Goal: Task Accomplishment & Management: Use online tool/utility

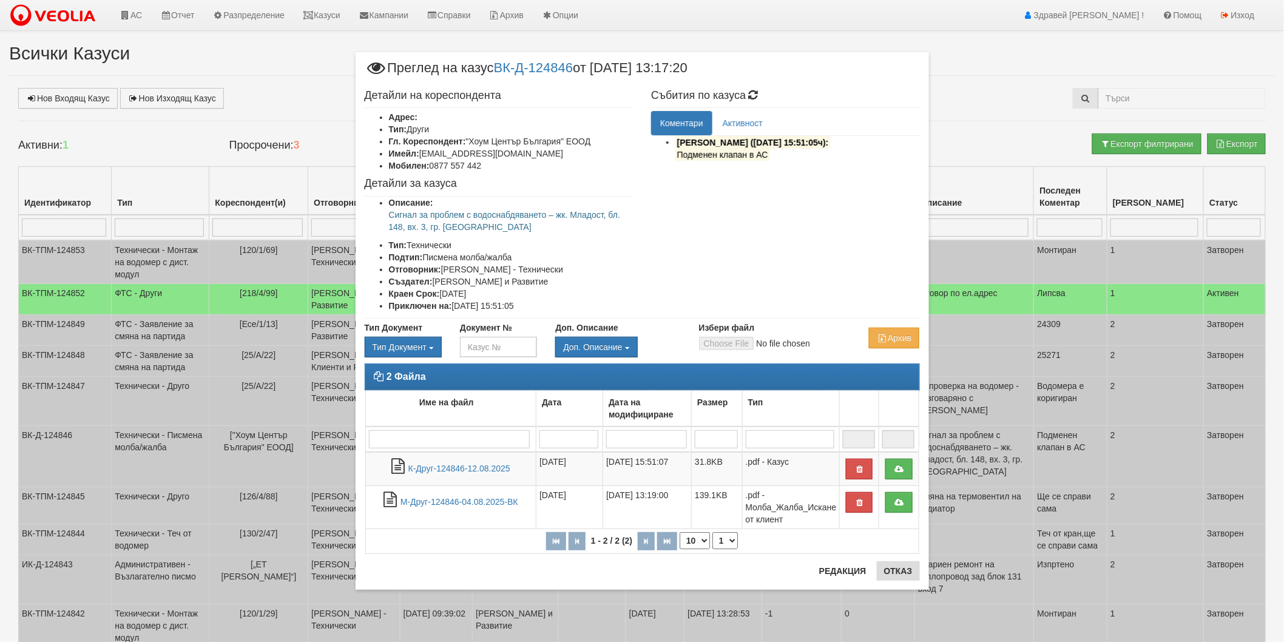
click at [883, 569] on button "Отказ" at bounding box center [898, 570] width 43 height 19
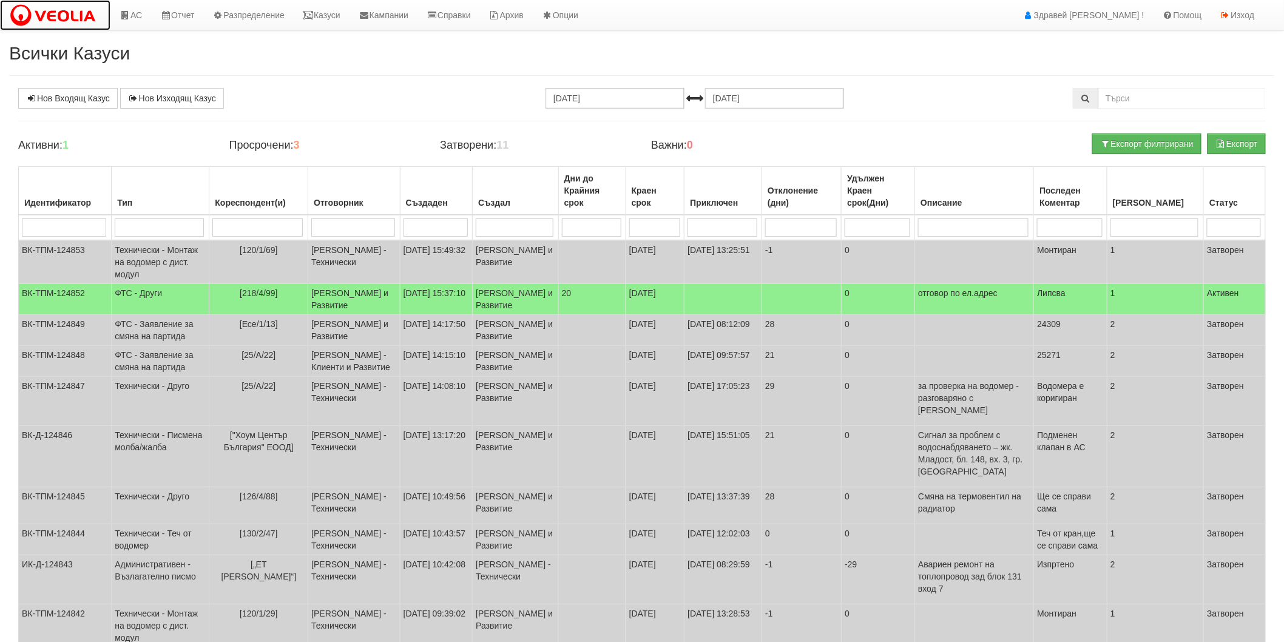
click at [87, 9] on img at bounding box center [55, 15] width 92 height 25
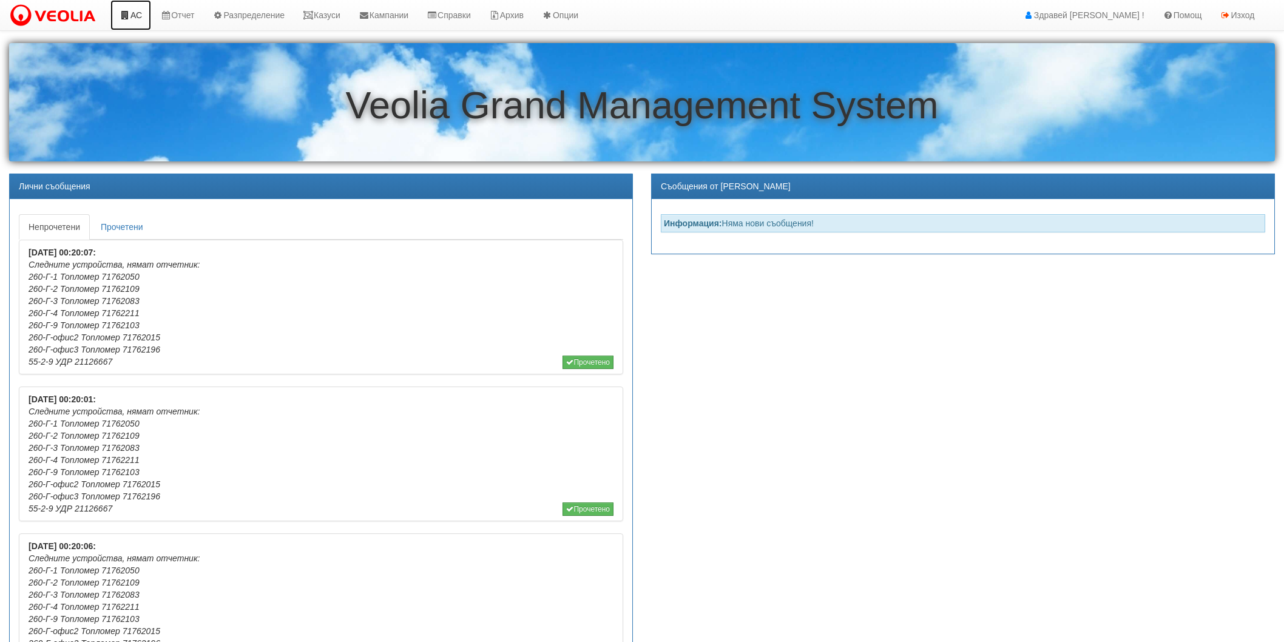
click at [143, 17] on link "АС" at bounding box center [130, 15] width 41 height 30
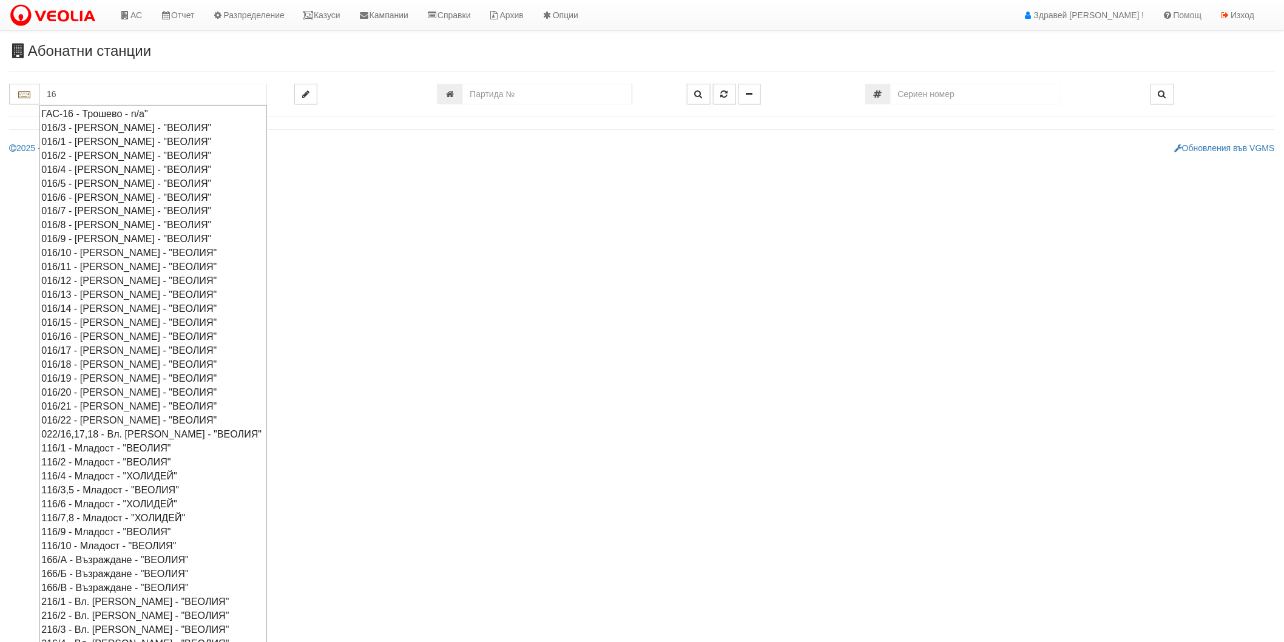
click at [99, 130] on div "016/3 - Орхид Хилс - "ВЕОЛИЯ"" at bounding box center [153, 128] width 224 height 14
type input "016/3 - Орхид Хилс - "ВЕОЛИЯ""
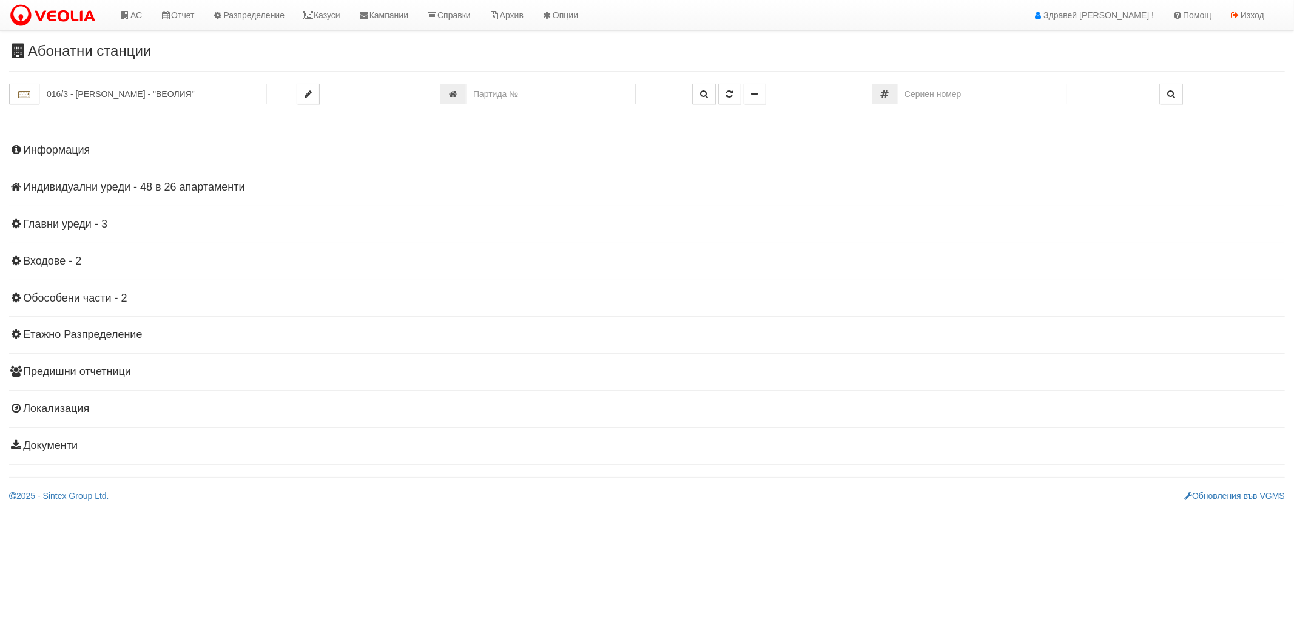
click at [108, 186] on h4 "Индивидуални уреди - 48 в 26 апартаменти" at bounding box center [647, 187] width 1276 height 12
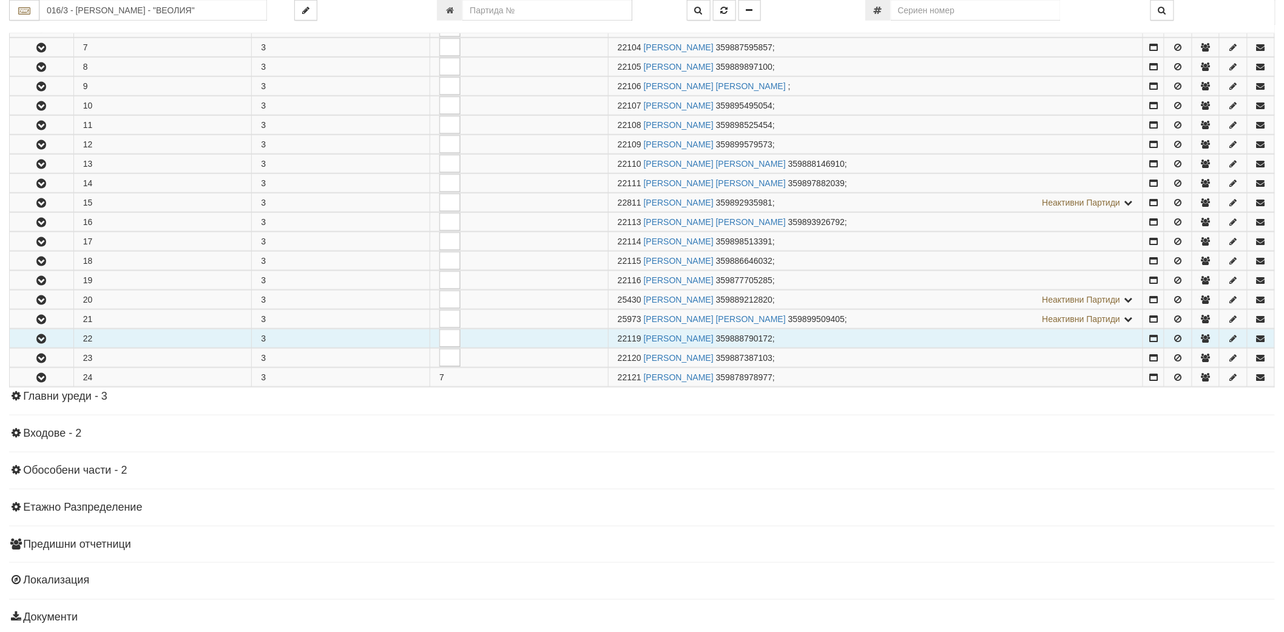
scroll to position [441, 0]
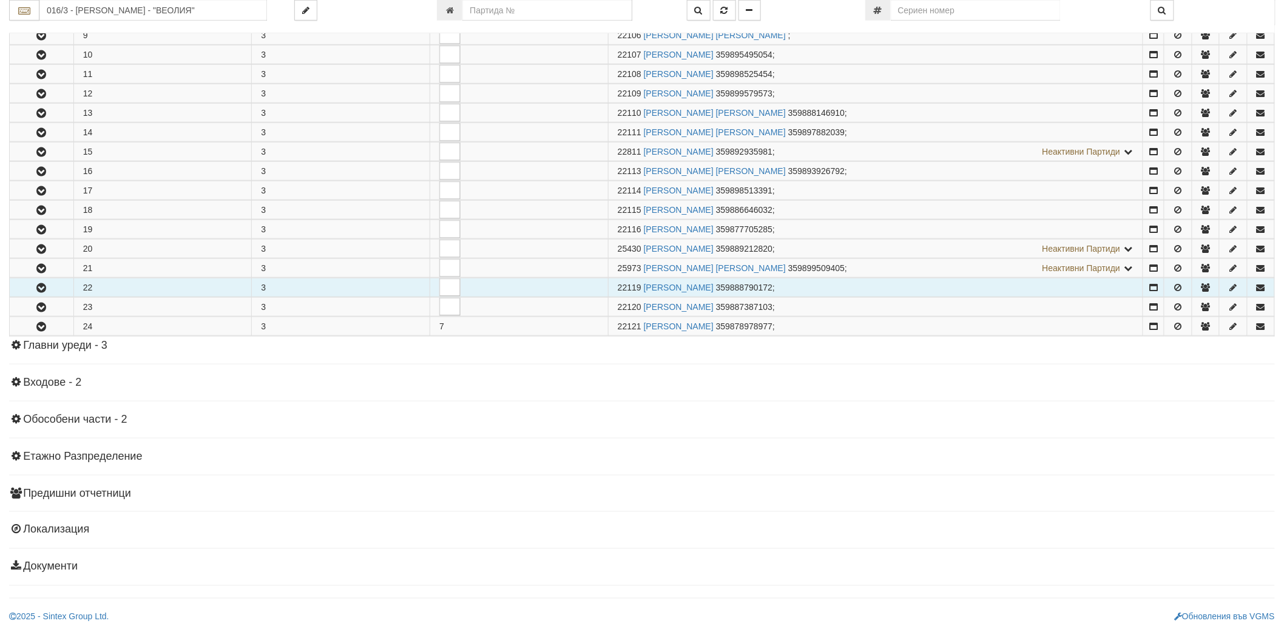
click at [49, 292] on button "button" at bounding box center [42, 287] width 64 height 18
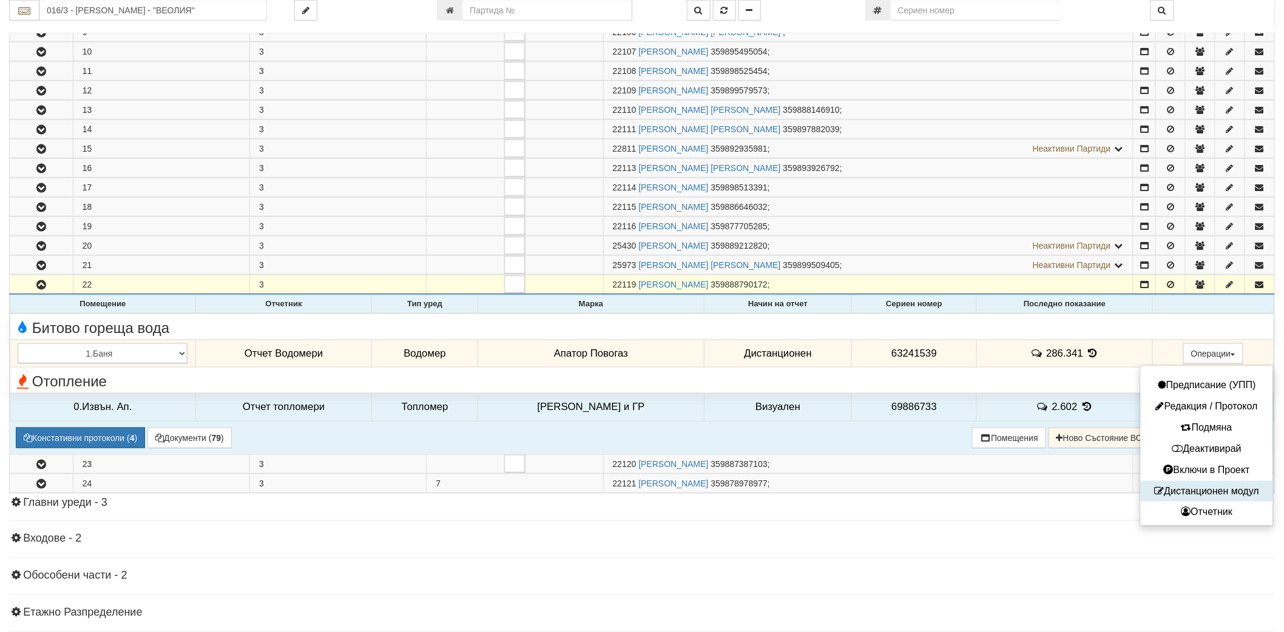
click at [1187, 494] on button "Дистанционен модул" at bounding box center [1206, 491] width 126 height 15
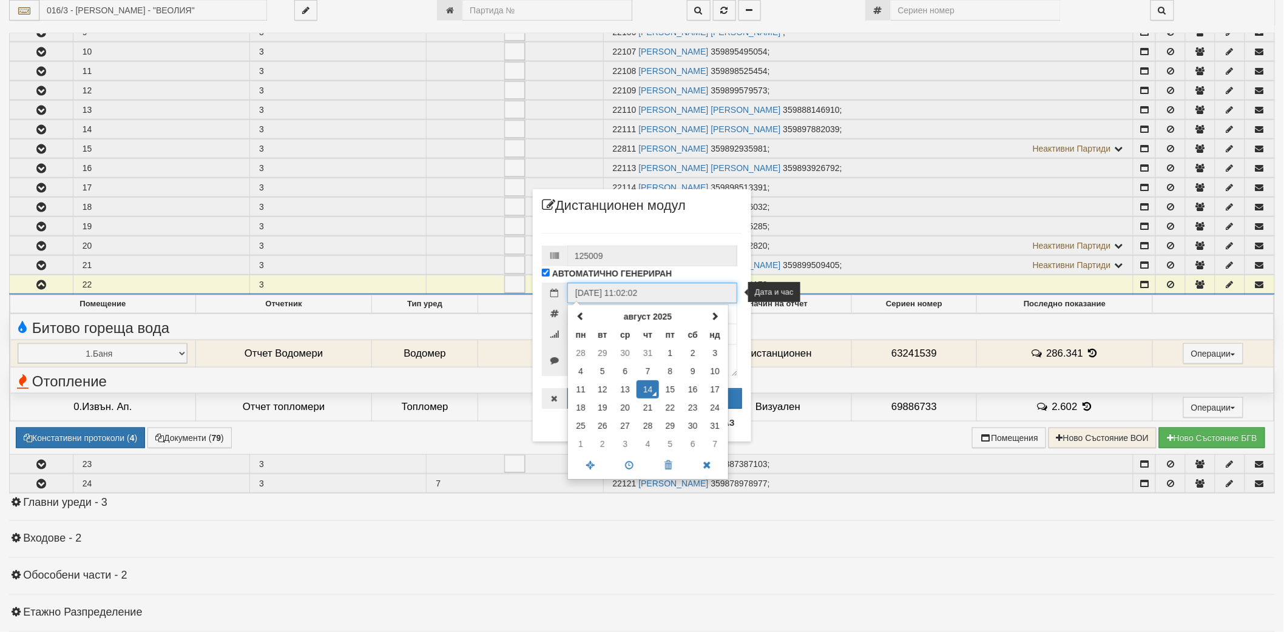
click at [676, 301] on input "14/08/2025 11:02:02" at bounding box center [652, 293] width 170 height 21
click at [577, 316] on span at bounding box center [580, 316] width 8 height 8
click at [622, 408] on td "23" at bounding box center [624, 408] width 23 height 18
type input "23/07/2025 11:02:02"
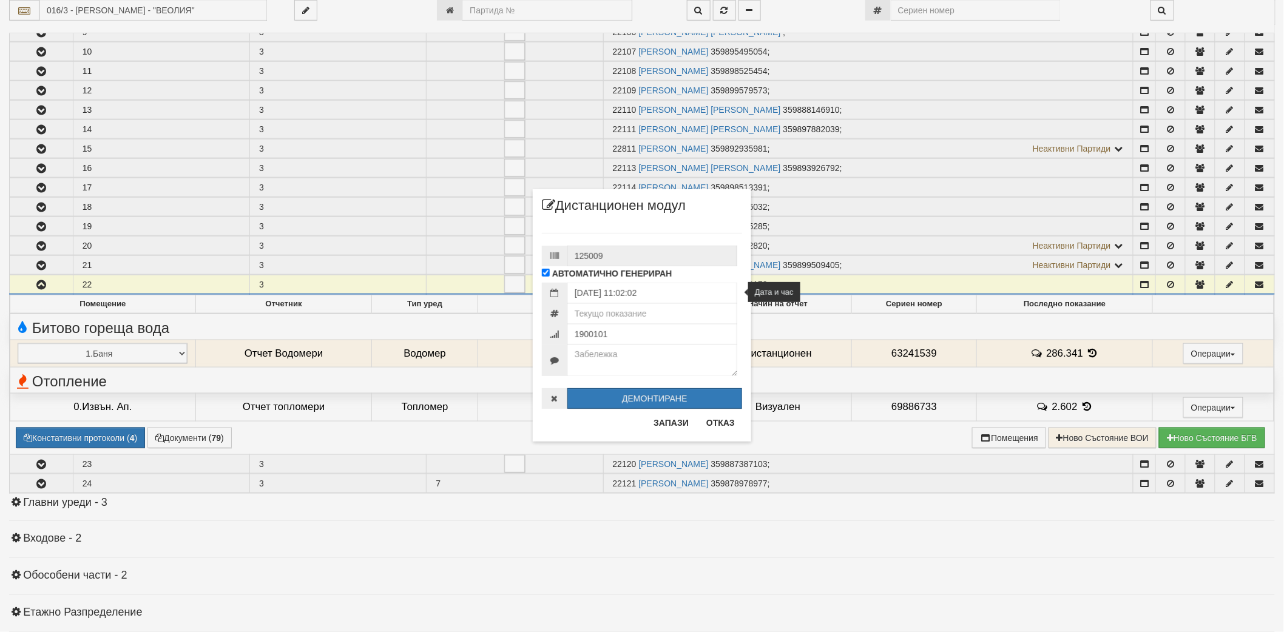
click at [681, 274] on div "АВТОМАТИЧНО ГЕНЕРИРАН" at bounding box center [624, 274] width 182 height 16
click at [663, 315] on input "number" at bounding box center [652, 313] width 170 height 21
type input "286.341"
type input "7261204"
type textarea "U"
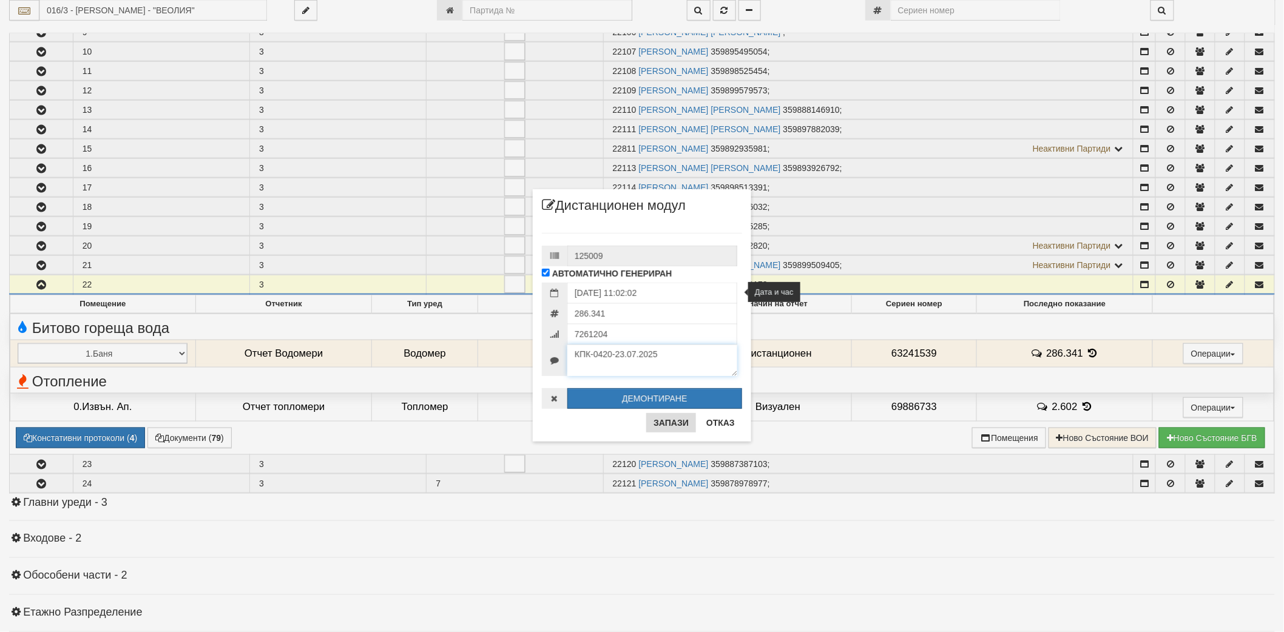
type textarea "КПК-0420-23.07.2025"
click at [667, 431] on button "Запази" at bounding box center [671, 422] width 50 height 19
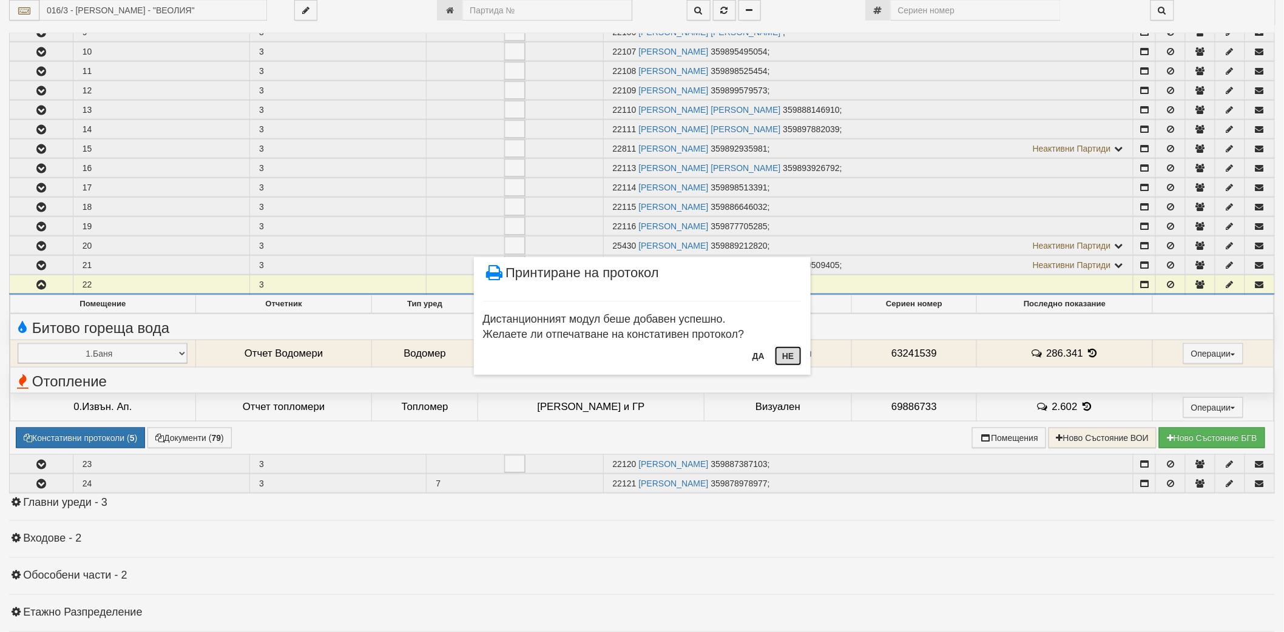
click at [790, 359] on button "Не" at bounding box center [788, 355] width 26 height 19
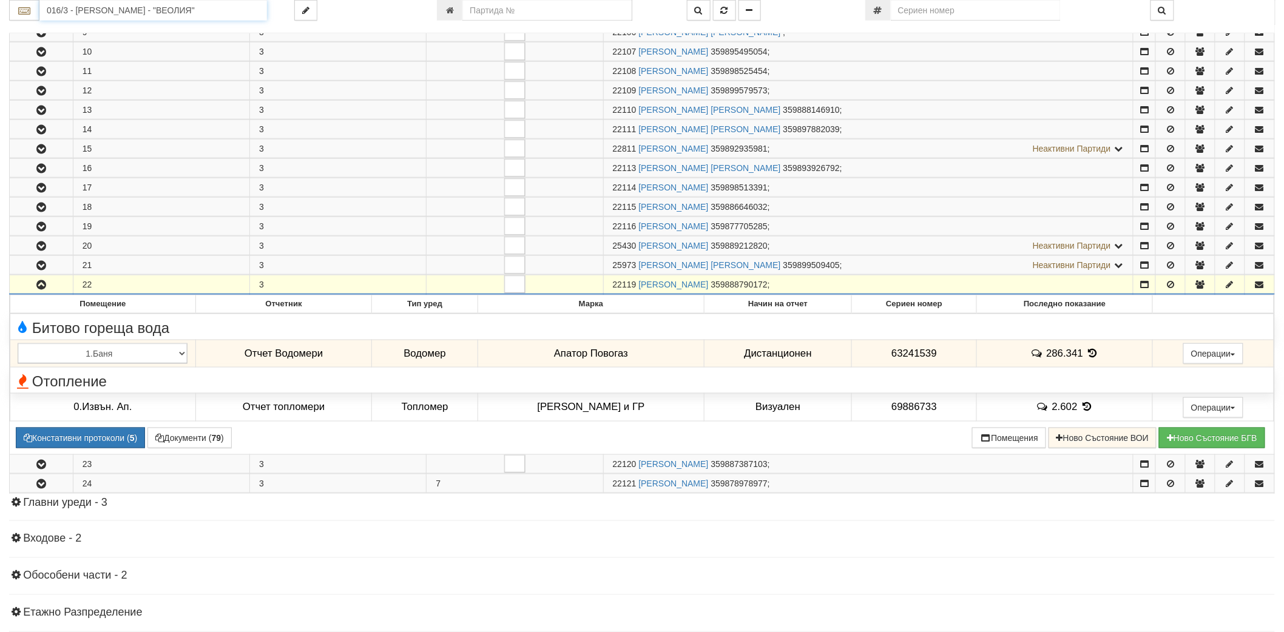
click at [130, 10] on input "016/3 - Орхид Хилс - "ВЕОЛИЯ"" at bounding box center [152, 10] width 227 height 21
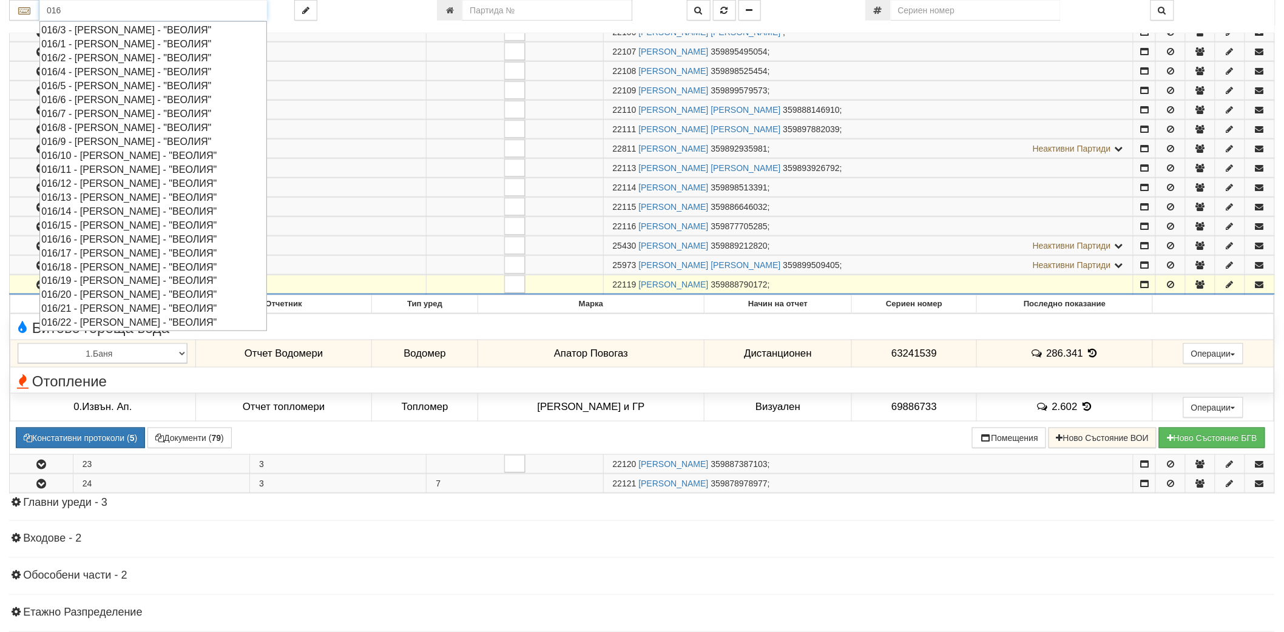
click at [106, 296] on div "016/20 - Орхид Хилс - "ВЕОЛИЯ"" at bounding box center [153, 295] width 224 height 14
type input "016/20 - Орхид Хилс - "ВЕОЛИЯ""
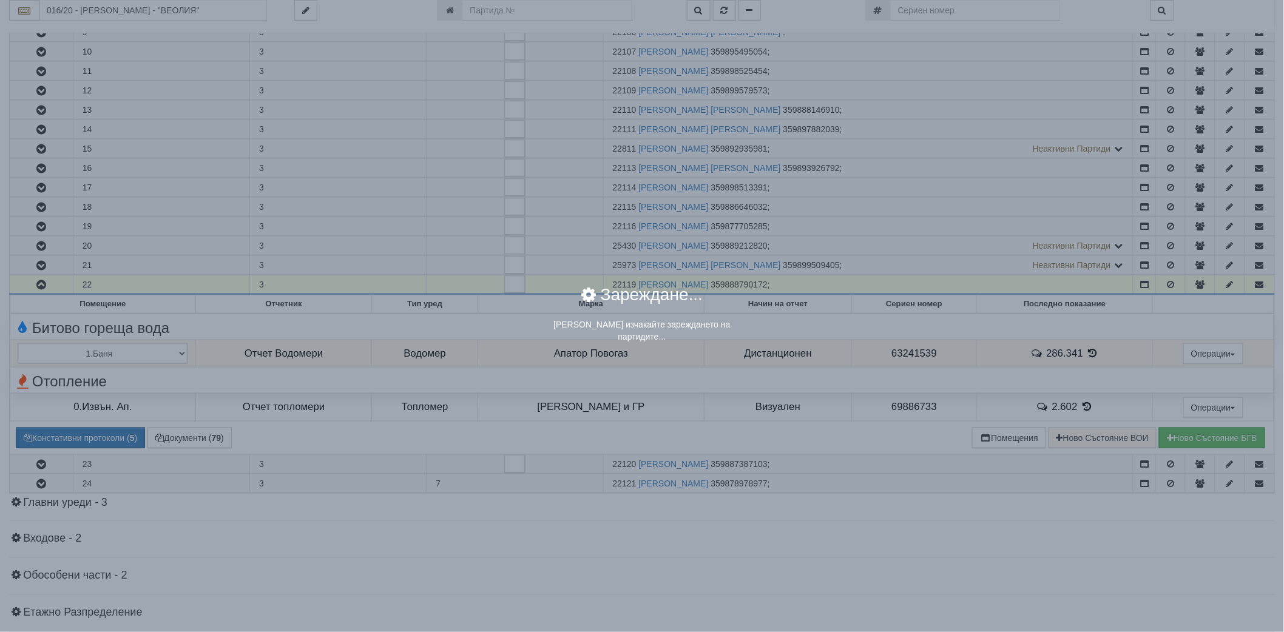
scroll to position [0, 0]
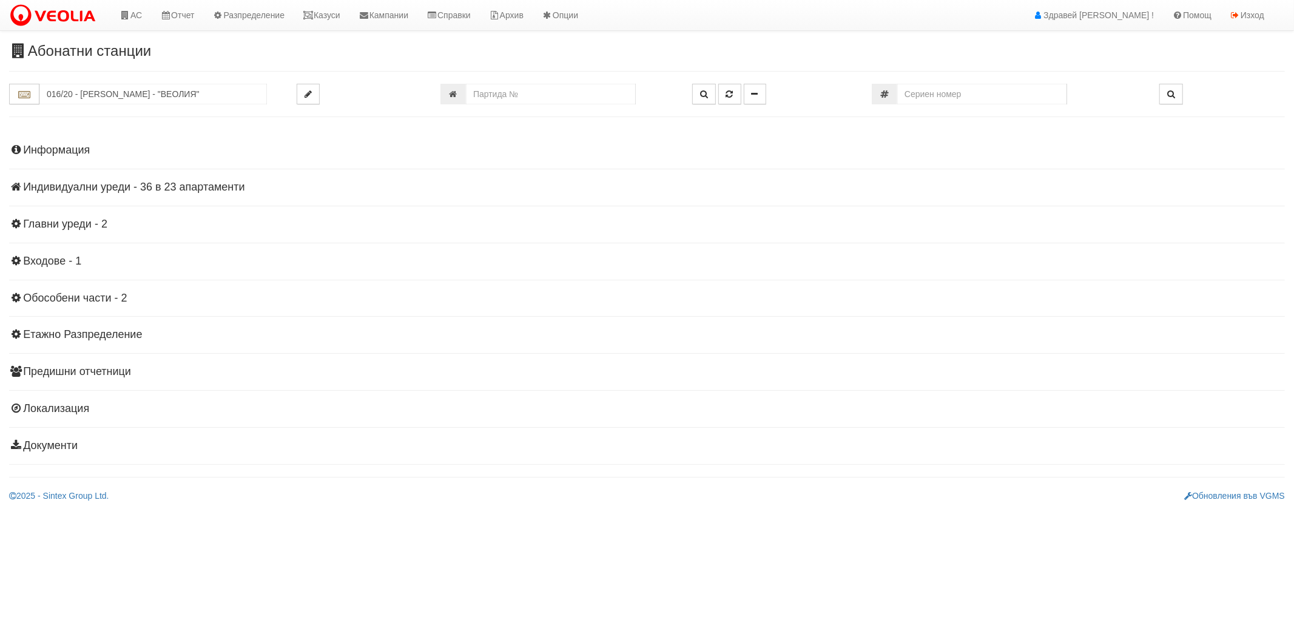
click at [156, 183] on h4 "Индивидуални уреди - 36 в 23 апартаменти" at bounding box center [647, 187] width 1276 height 12
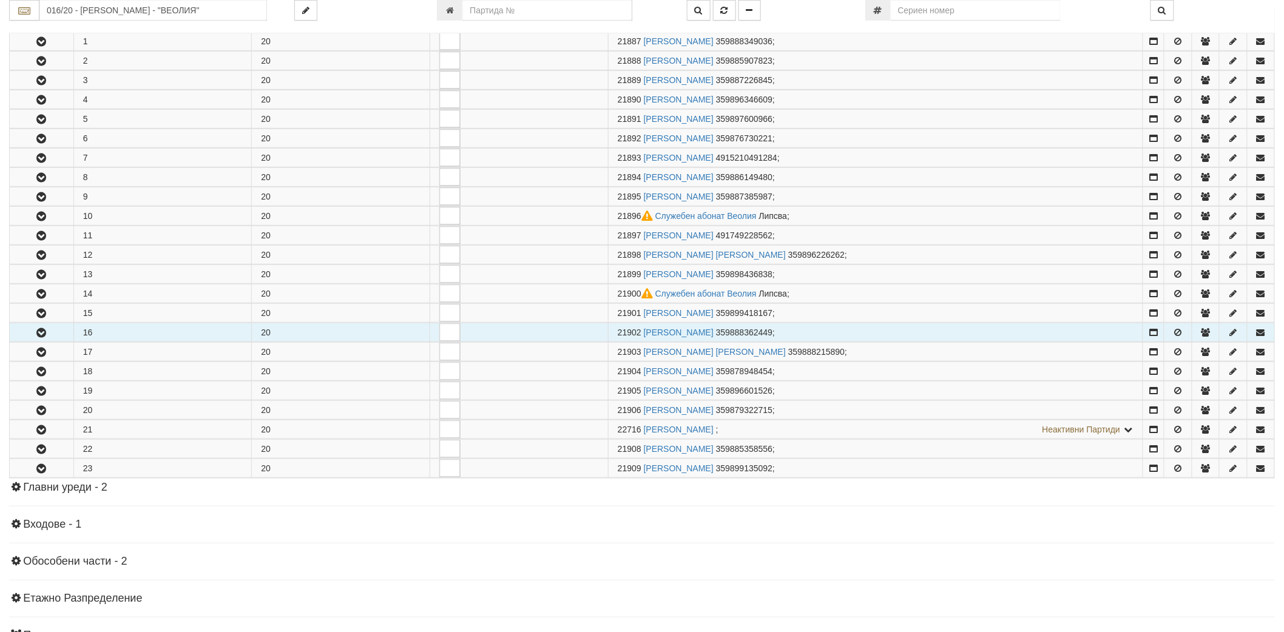
scroll to position [269, 0]
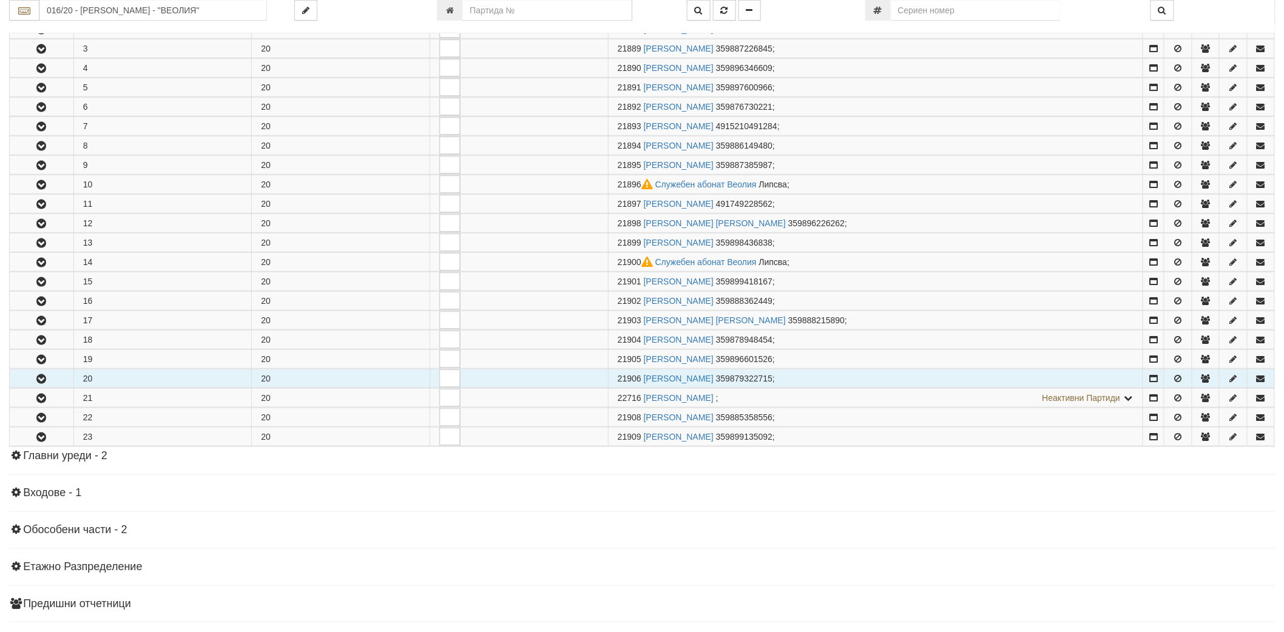
click at [46, 378] on icon "button" at bounding box center [41, 379] width 15 height 8
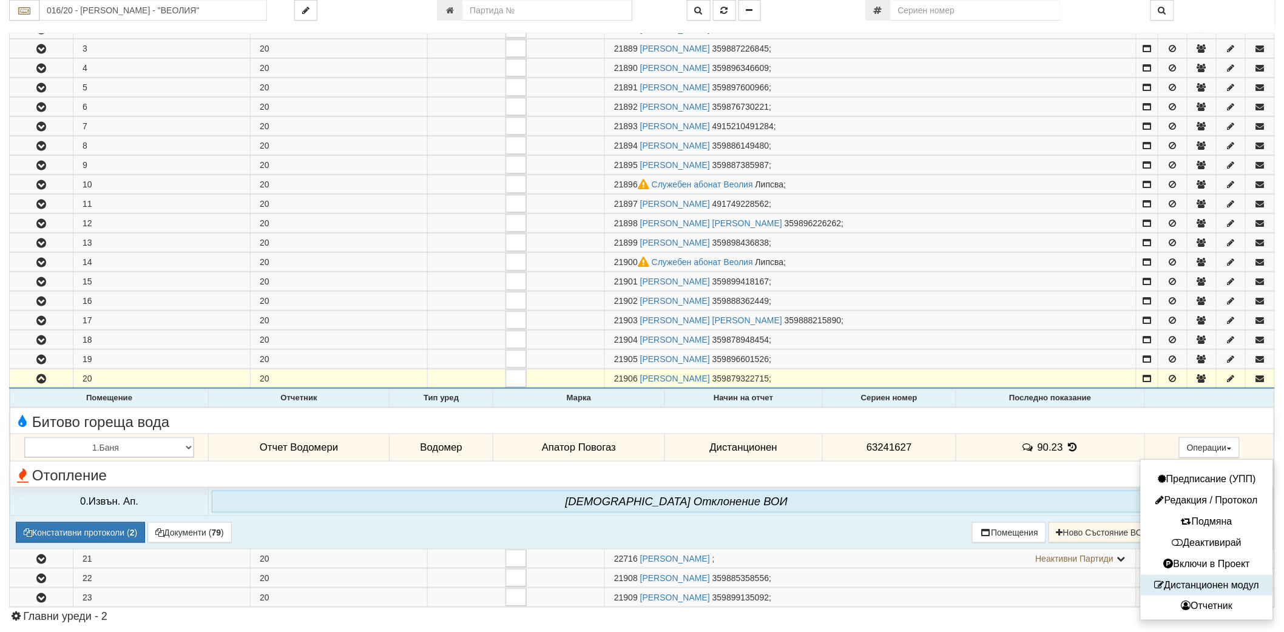
click at [1187, 583] on button "Дистанционен модул" at bounding box center [1206, 585] width 126 height 15
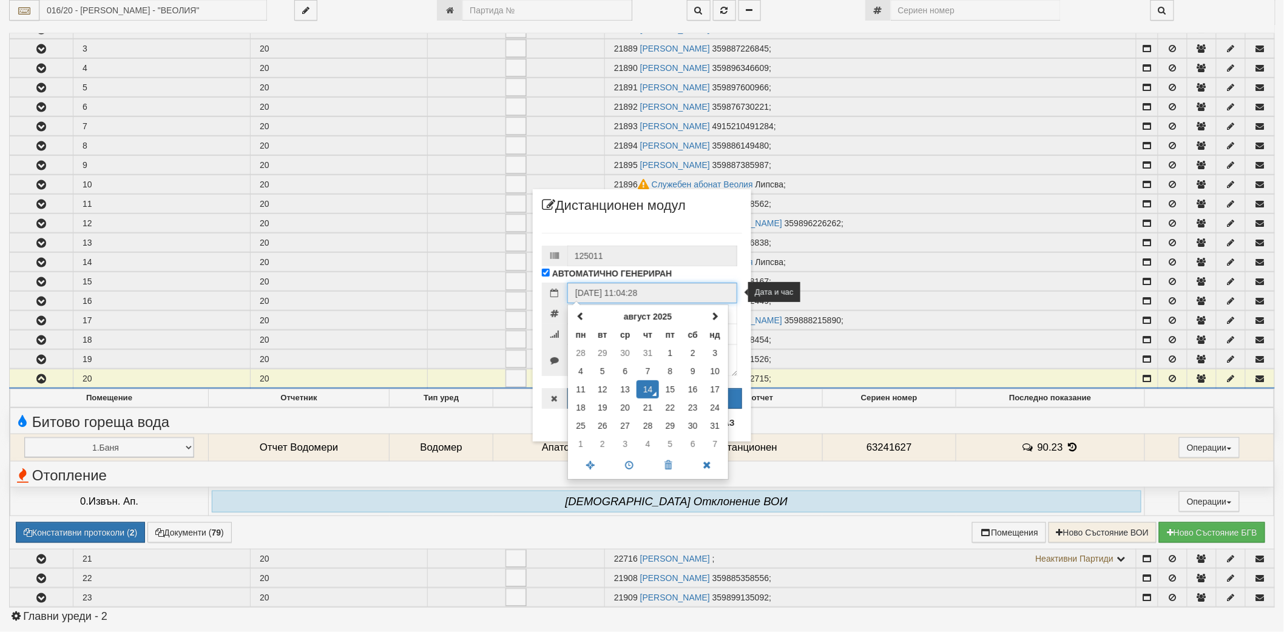
click at [633, 293] on input "14/08/2025 11:04:28" at bounding box center [652, 293] width 170 height 21
click at [585, 353] on td "28" at bounding box center [580, 353] width 21 height 18
type input "28/07/2025 11:04:28"
click at [645, 244] on div "125011 АВТОМАТИЧНО ГЕНЕРИРАН 28/07/2025 11:04:28 юли 2025 пн вт ср чт пт сб нд …" at bounding box center [642, 315] width 200 height 188
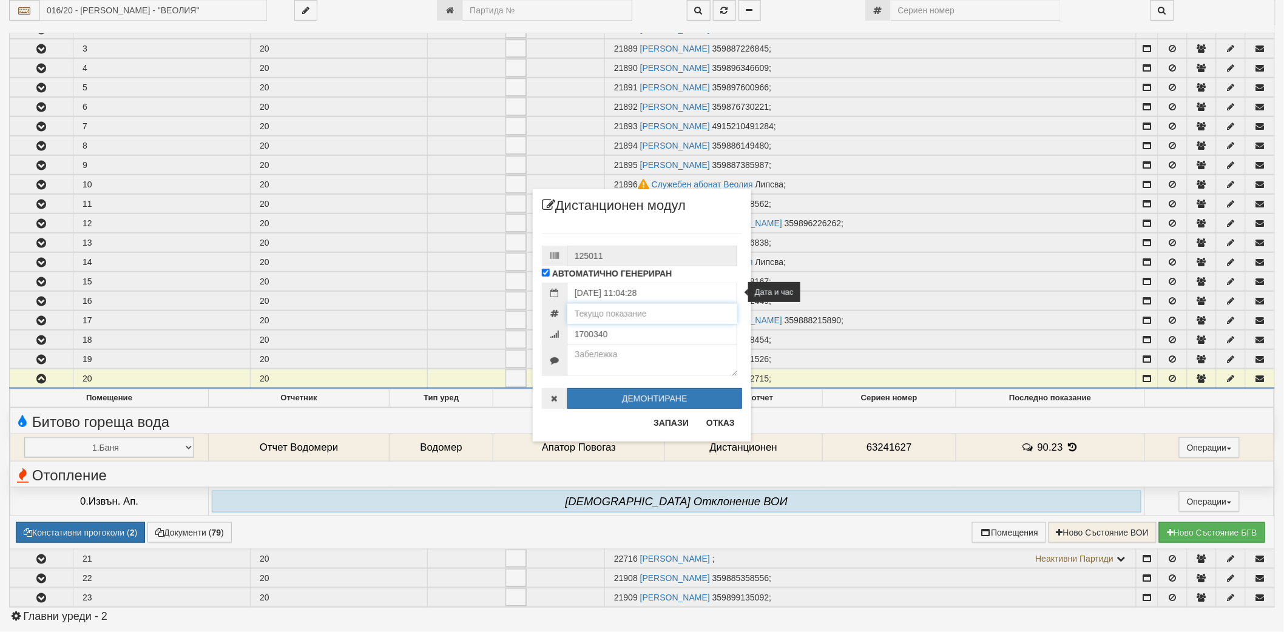
click at [628, 317] on input "number" at bounding box center [652, 313] width 170 height 21
type input "93.602"
type input "7263137"
type textarea "КПК-0421-28.07.2025"
click at [675, 416] on button "Запази" at bounding box center [671, 422] width 50 height 19
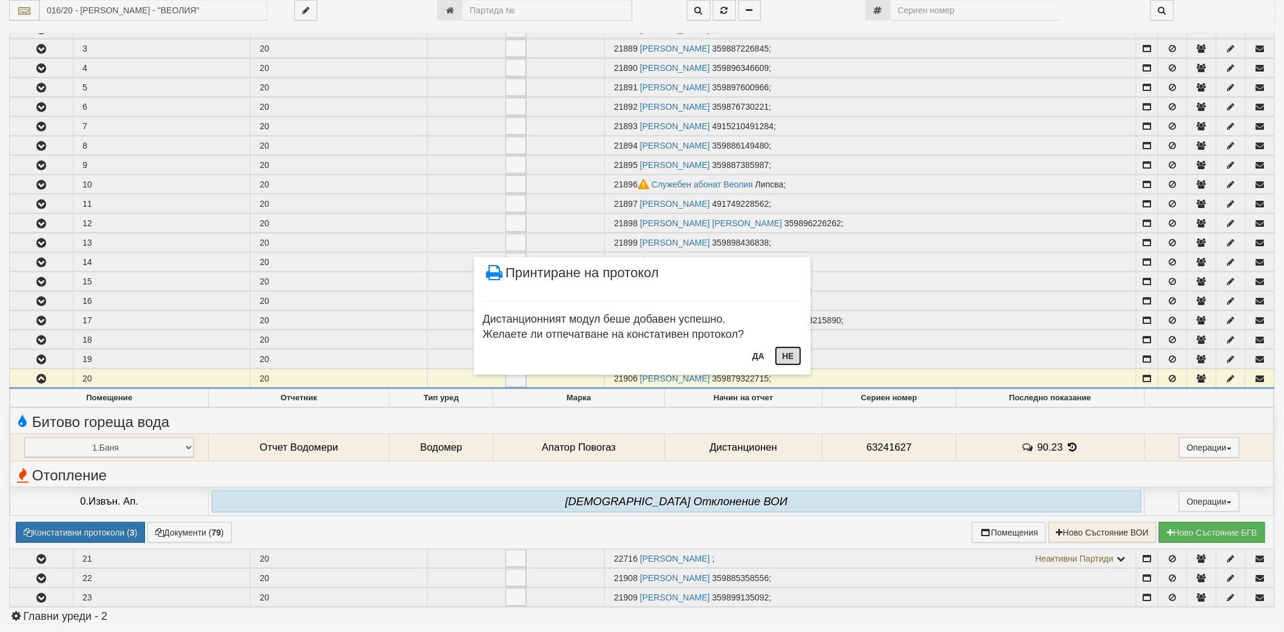
click at [790, 360] on button "Не" at bounding box center [788, 355] width 26 height 19
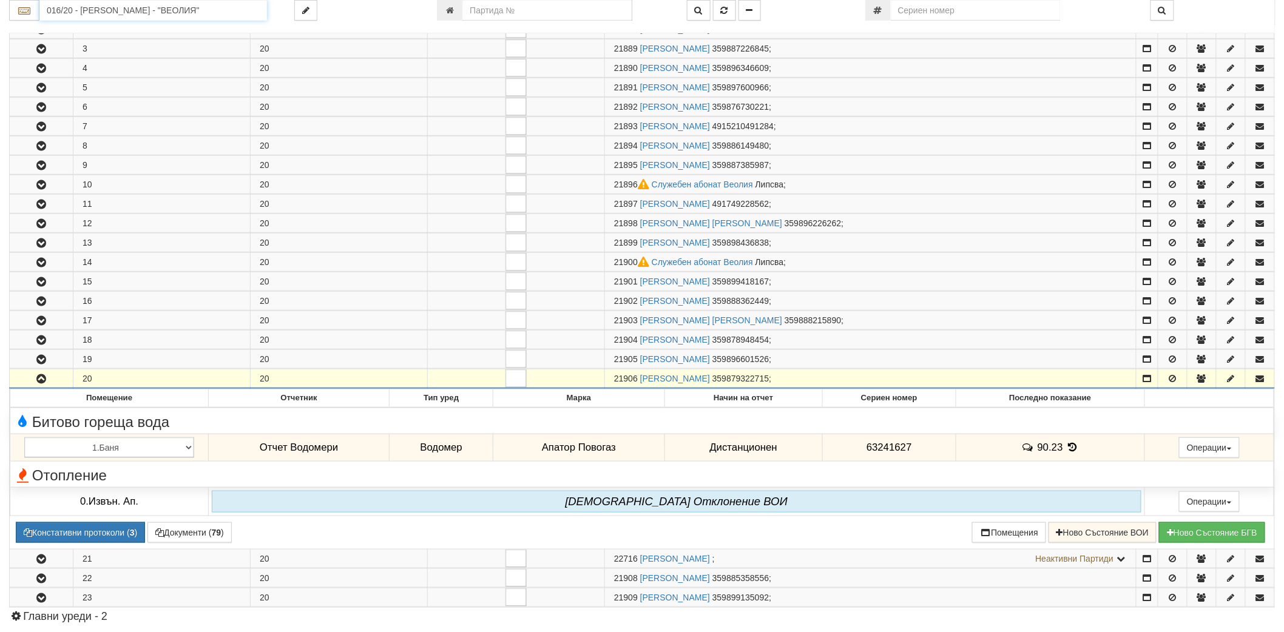
click at [215, 2] on input "016/20 - Орхид Хилс - "ВЕОЛИЯ"" at bounding box center [152, 10] width 227 height 21
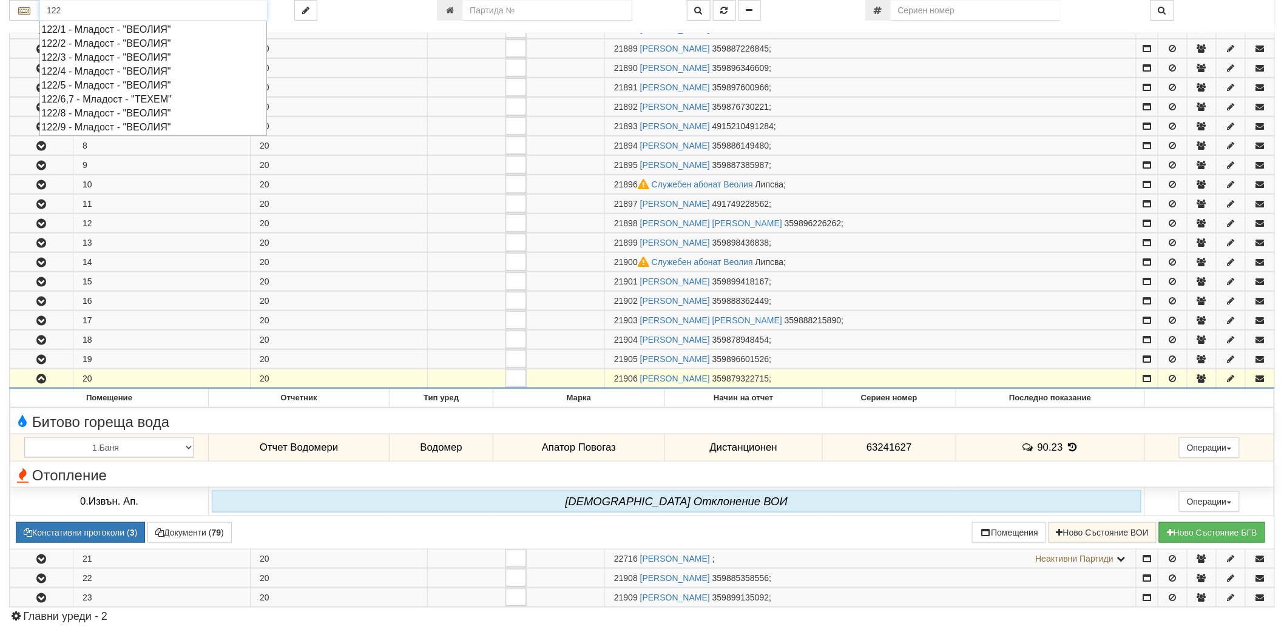
click at [104, 116] on div "122/8 - Младост - "ВЕОЛИЯ"" at bounding box center [153, 113] width 224 height 14
type input "122/8 - Младост - "ВЕОЛИЯ""
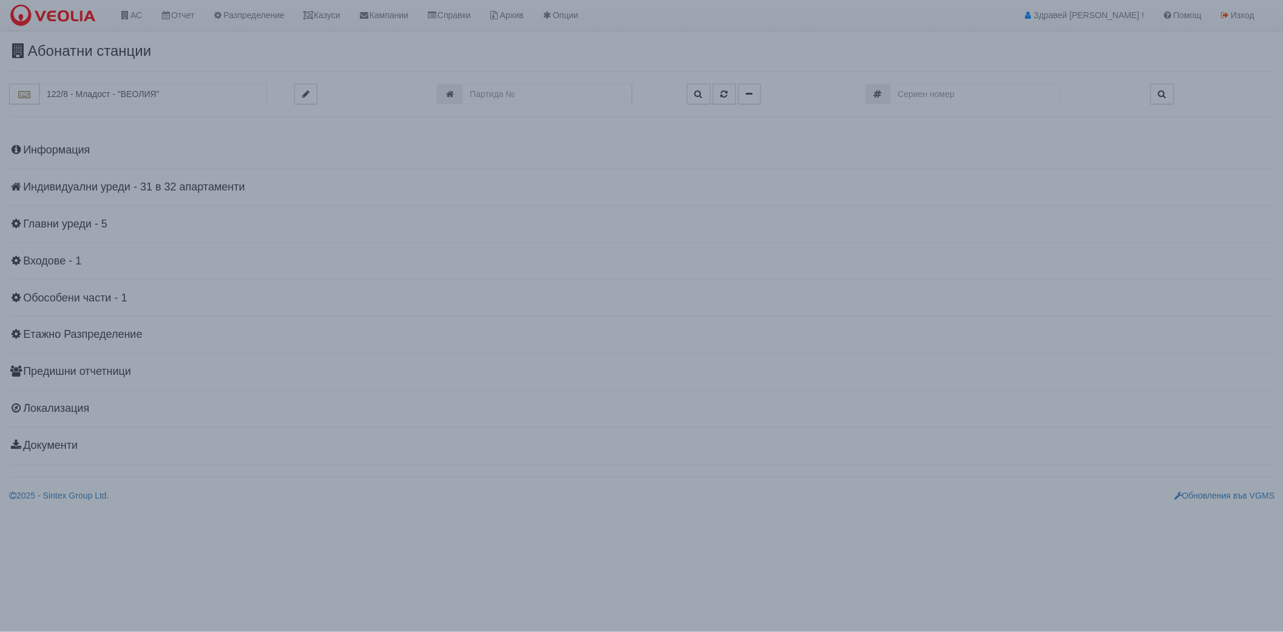
scroll to position [0, 0]
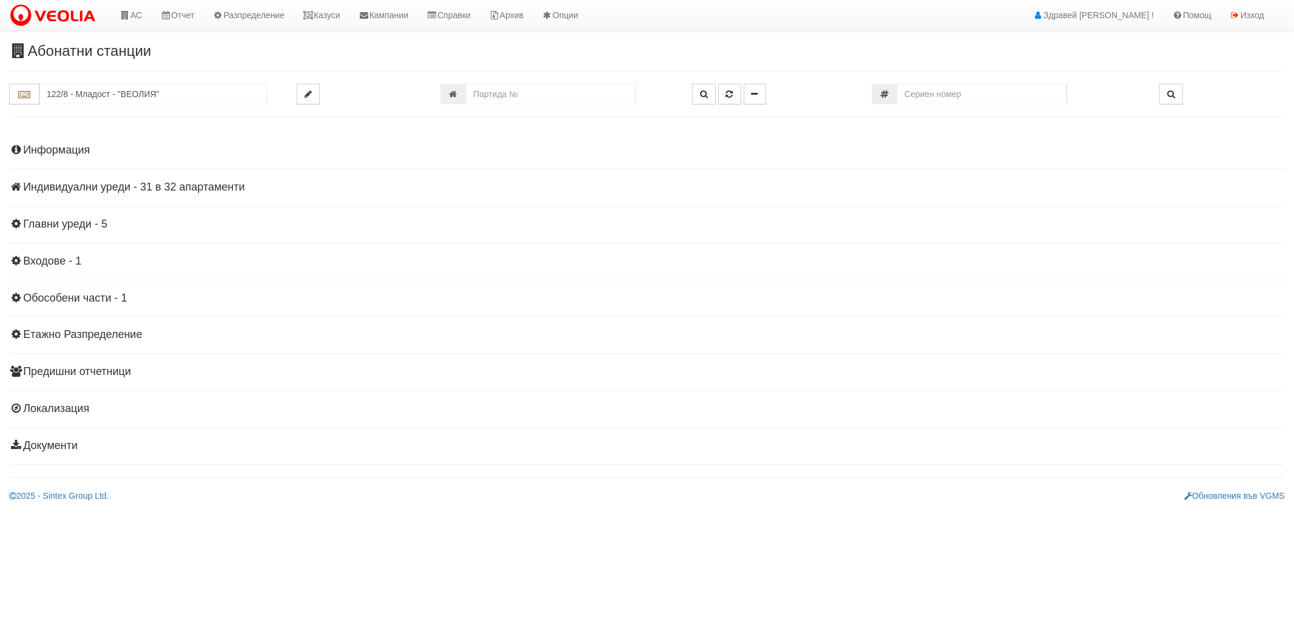
click at [82, 186] on h4 "Индивидуални уреди - 31 в 32 апартаменти" at bounding box center [647, 187] width 1276 height 12
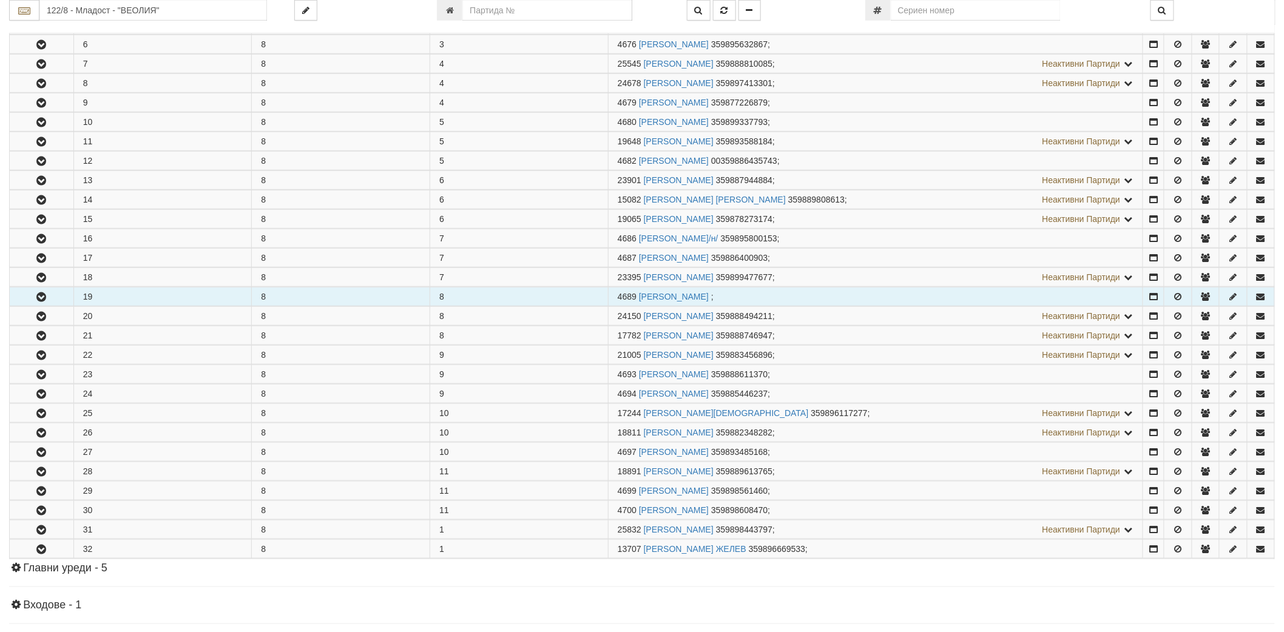
scroll to position [404, 0]
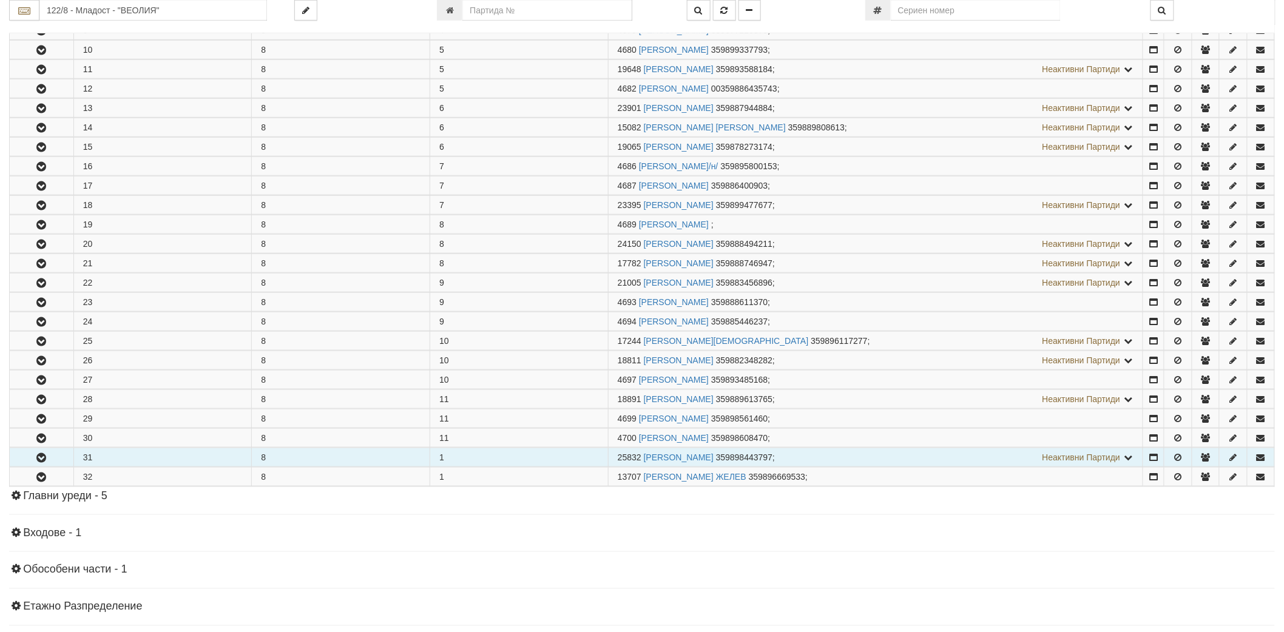
click at [29, 463] on button "button" at bounding box center [42, 457] width 64 height 18
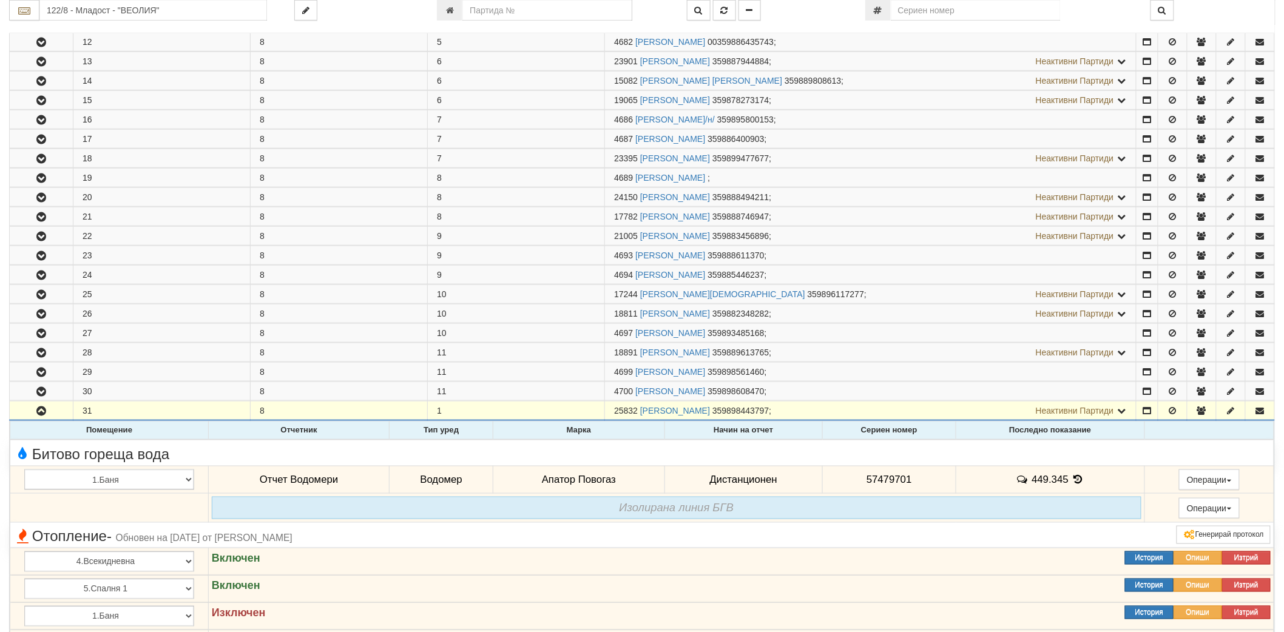
scroll to position [539, 0]
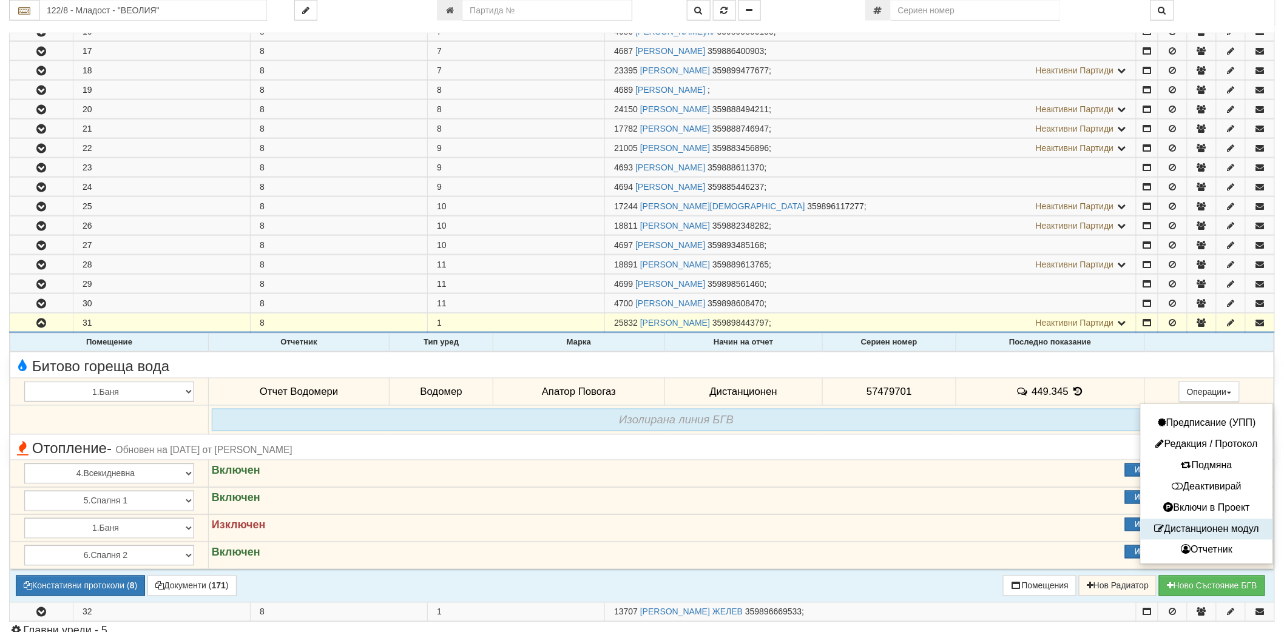
click at [1173, 529] on button "Дистанционен модул" at bounding box center [1206, 529] width 126 height 15
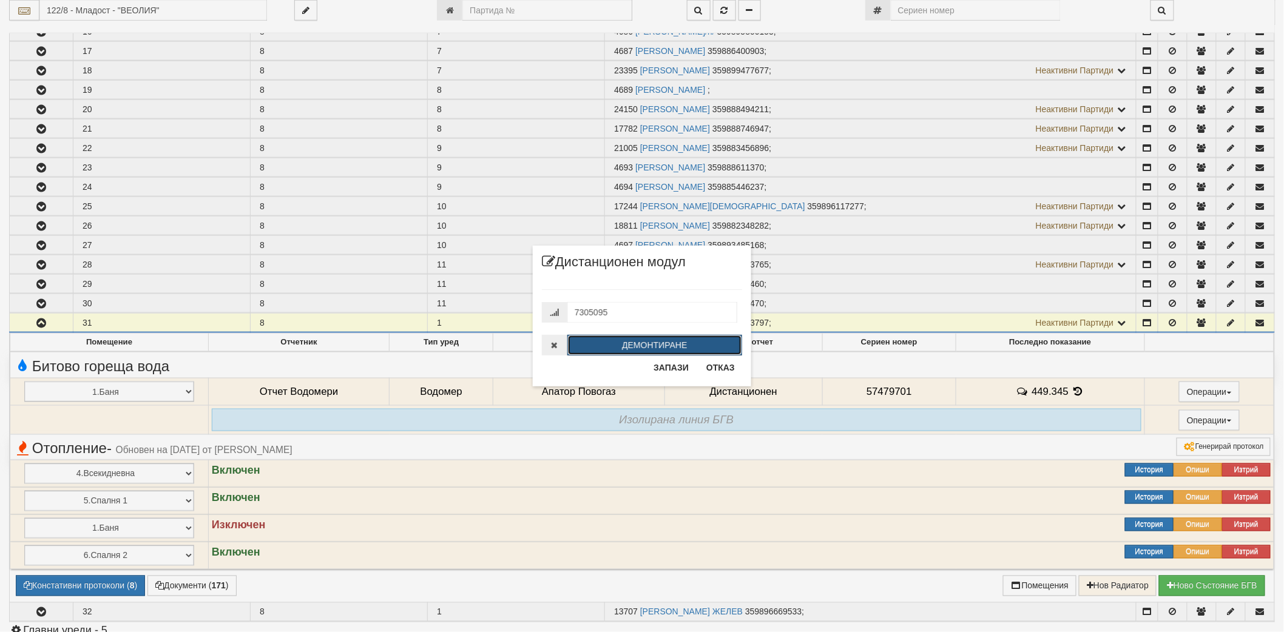
click at [707, 349] on button "ДЕМОНТИРАНЕ" at bounding box center [654, 345] width 175 height 21
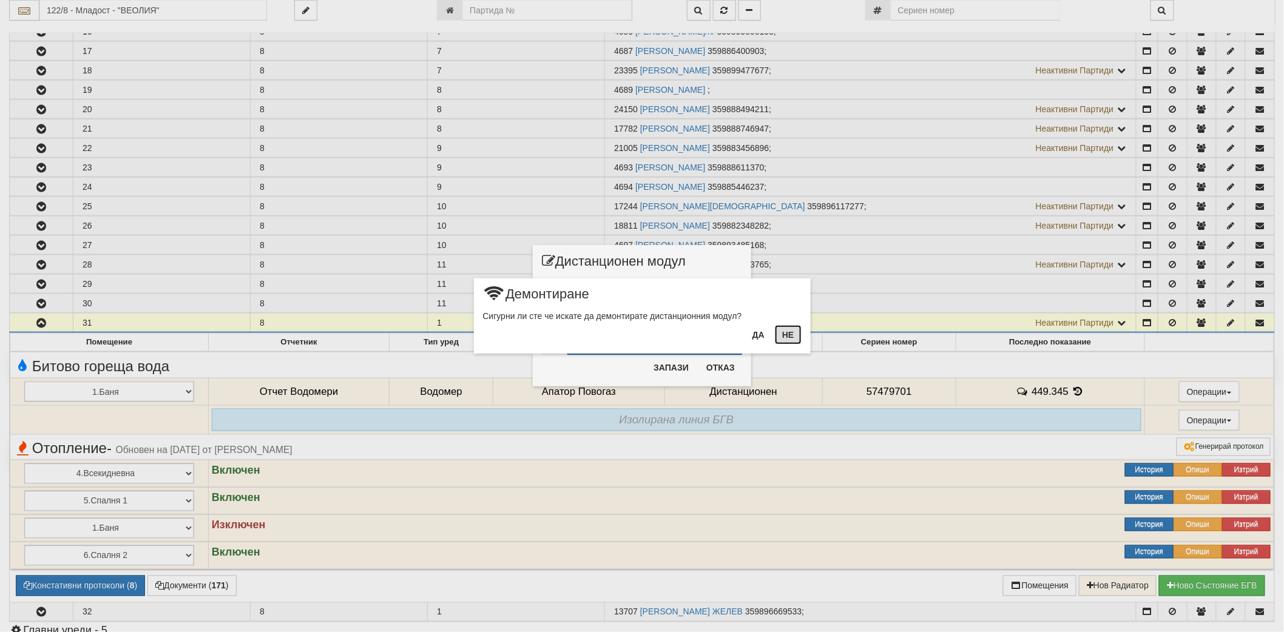
click at [793, 341] on button "Не" at bounding box center [788, 334] width 26 height 19
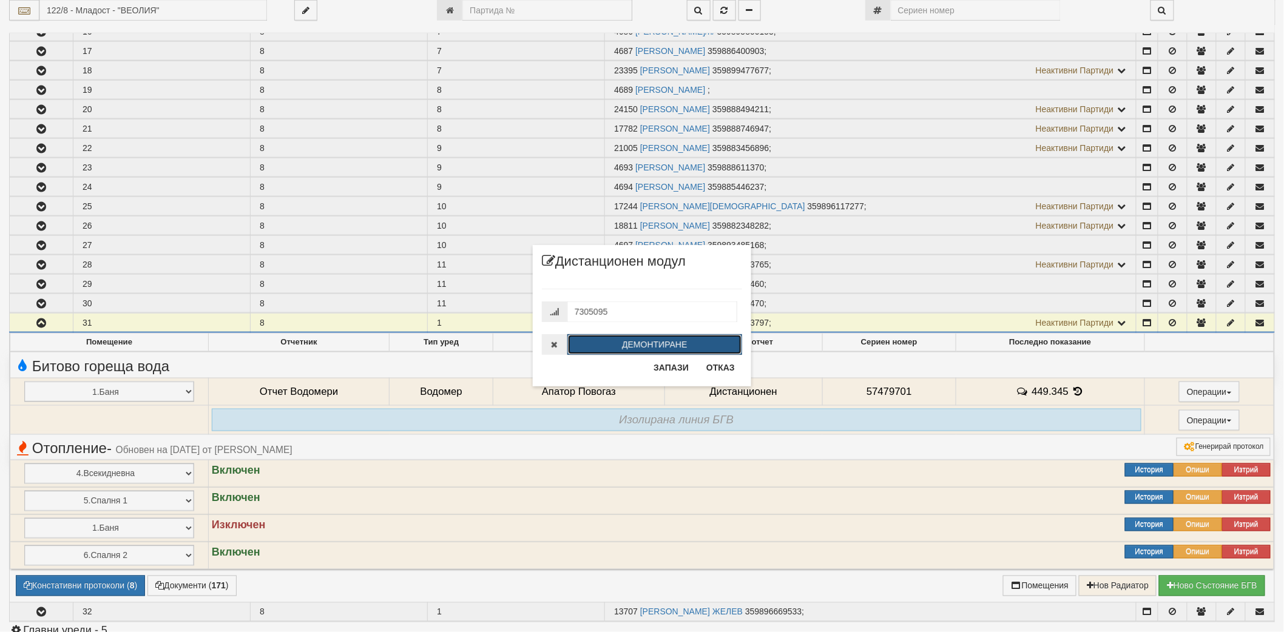
click at [683, 345] on button "ДЕМОНТИРАНЕ" at bounding box center [654, 344] width 175 height 21
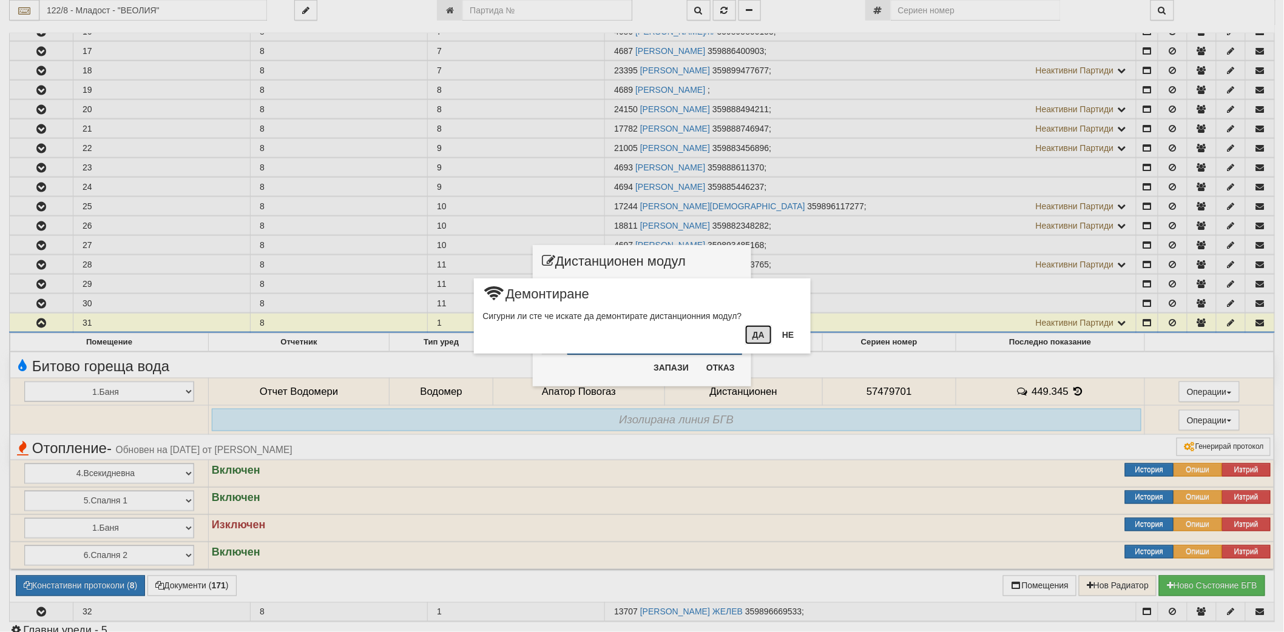
click at [763, 335] on button "Да" at bounding box center [758, 334] width 27 height 19
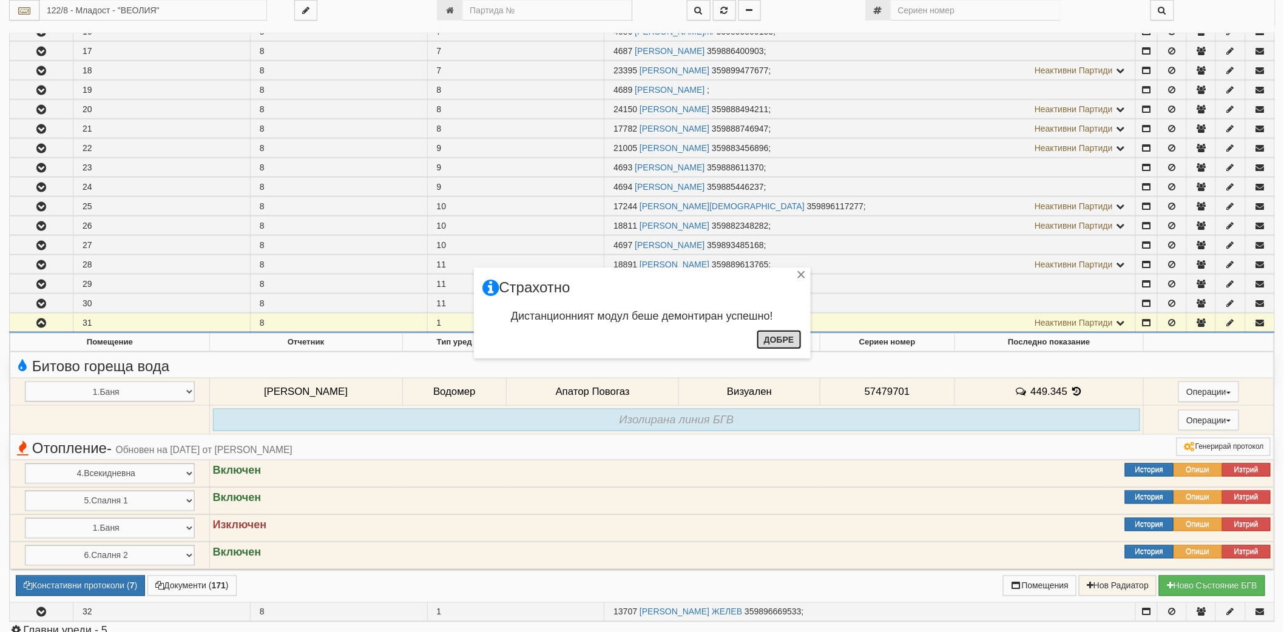
click at [775, 337] on button "Добре" at bounding box center [778, 339] width 45 height 19
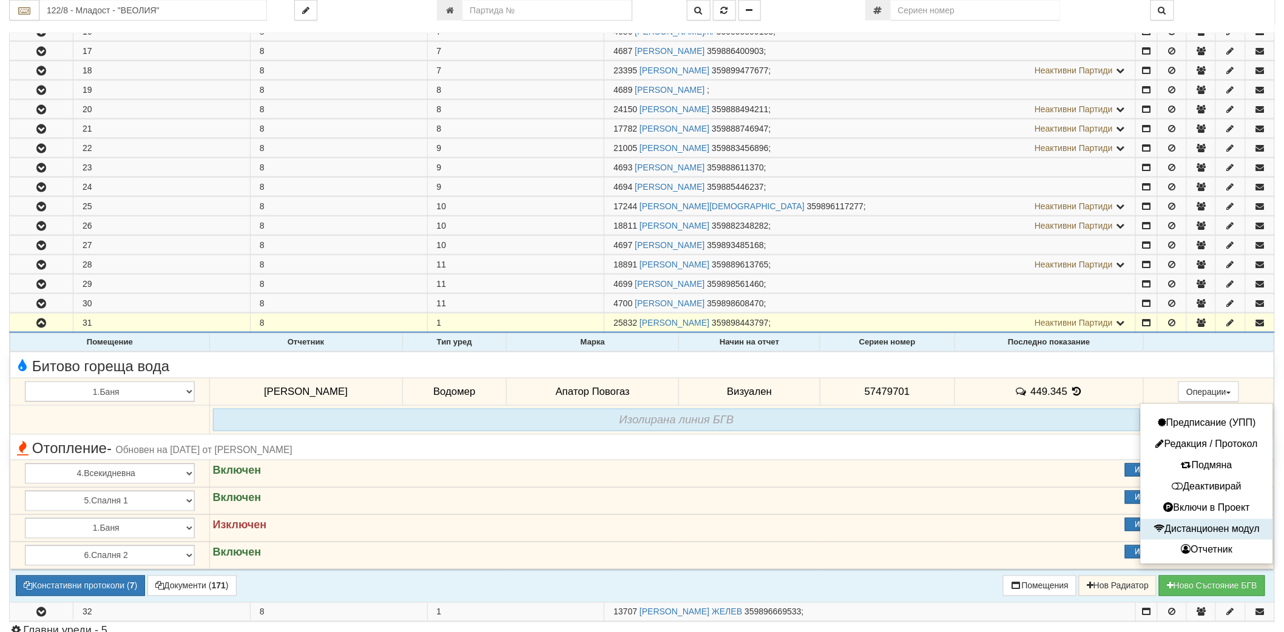
click at [1203, 527] on button "Дистанционен модул" at bounding box center [1206, 529] width 126 height 15
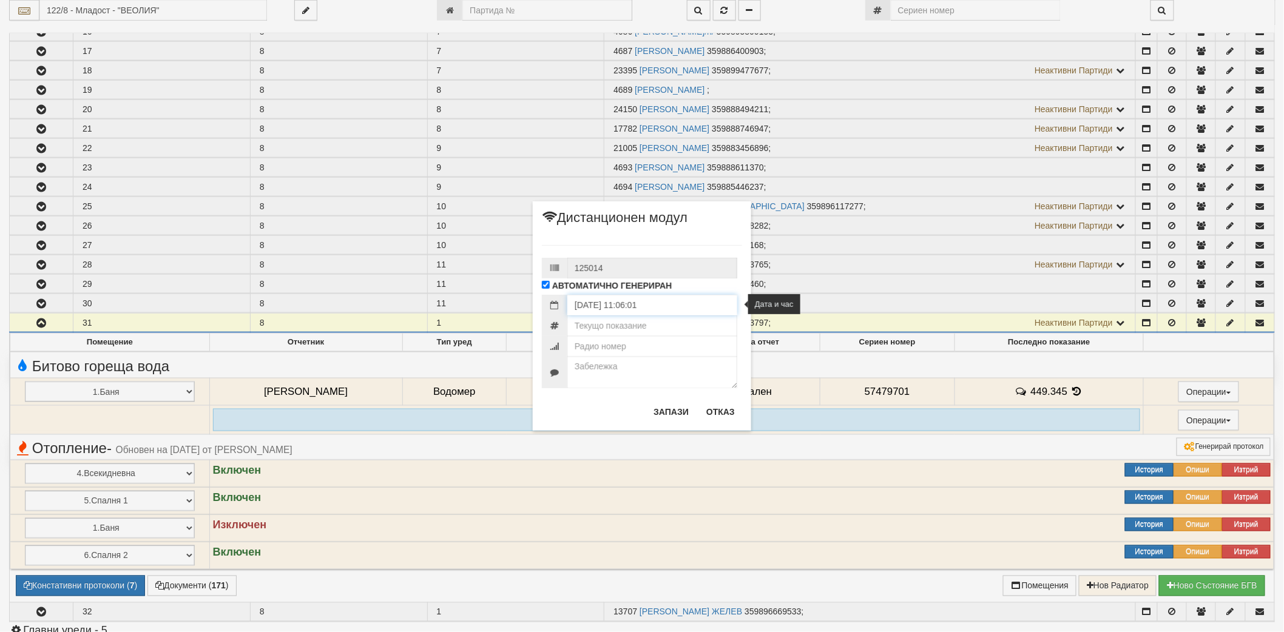
click at [681, 302] on input "14/08/2025 11:06:01" at bounding box center [652, 305] width 170 height 21
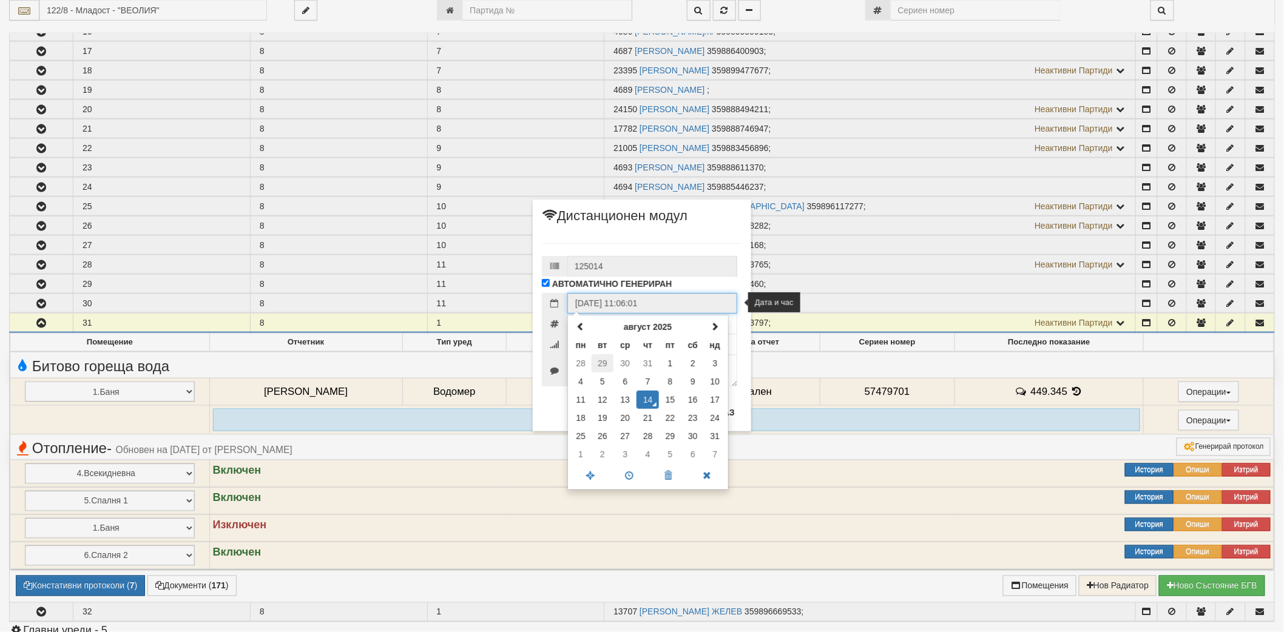
click at [596, 360] on td "29" at bounding box center [602, 363] width 22 height 18
type input "29/07/2025 11:06:01"
click at [639, 241] on div "125014 АВТОМАТИЧНО ГЕНЕРИРАН 29/07/2025 11:06:01 юли 2025 пн вт ср чт пт сб нд …" at bounding box center [642, 314] width 200 height 167
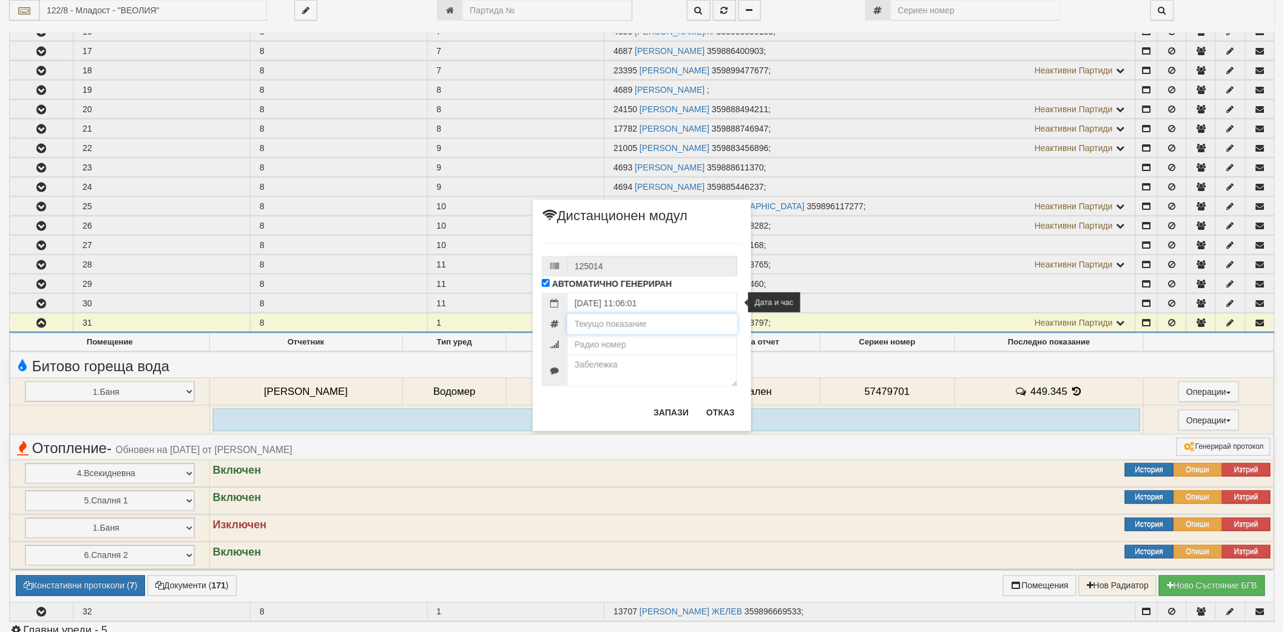
click at [631, 324] on input "number" at bounding box center [652, 324] width 170 height 21
type input "450.405"
type input "726299"
type textarea "КПК-0422-29.07.2025"
click at [668, 408] on button "Запази" at bounding box center [671, 412] width 50 height 19
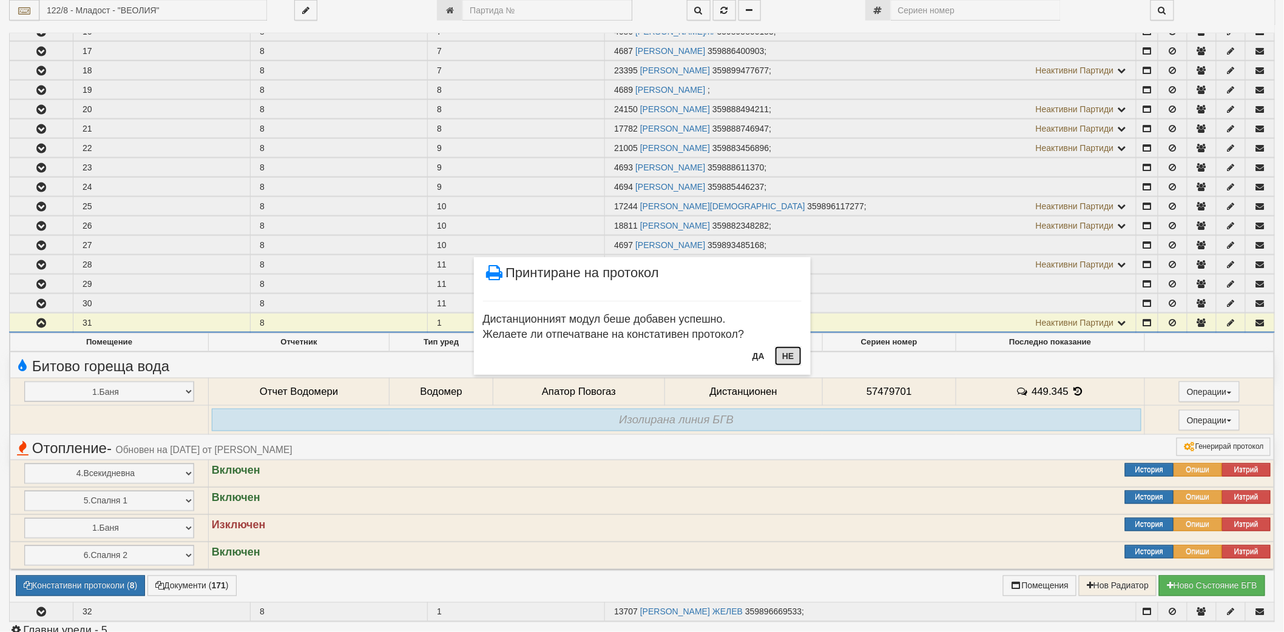
click at [795, 357] on button "Не" at bounding box center [788, 355] width 26 height 19
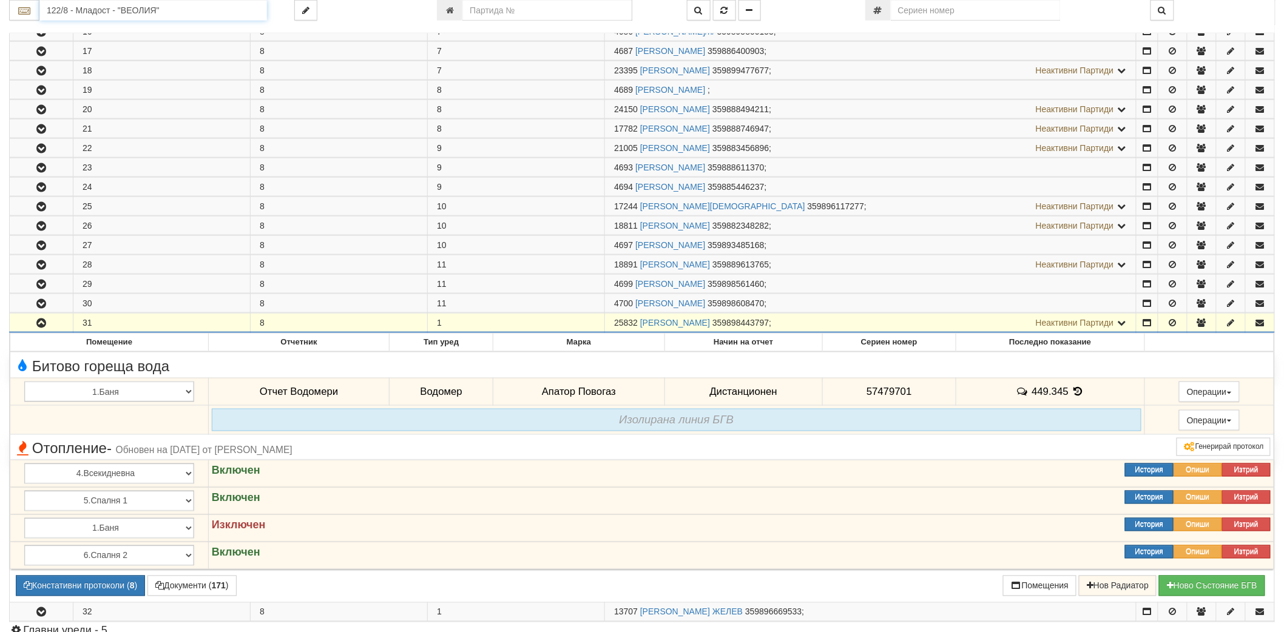
click at [193, 6] on input "122/8 - Младост - "ВЕОЛИЯ"" at bounding box center [152, 10] width 227 height 21
click at [149, 42] on div "138/2 - Младост - "ТЕХЕМ"" at bounding box center [153, 44] width 224 height 14
type input "138/2 - Младост - "ТЕХЕМ""
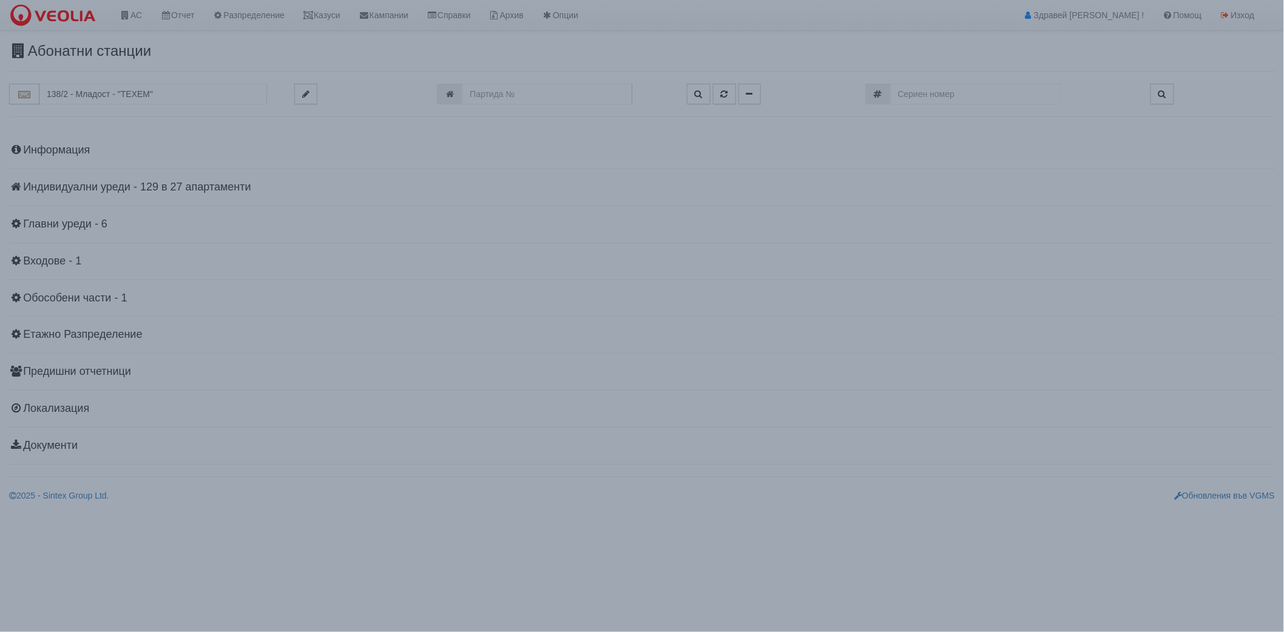
scroll to position [0, 0]
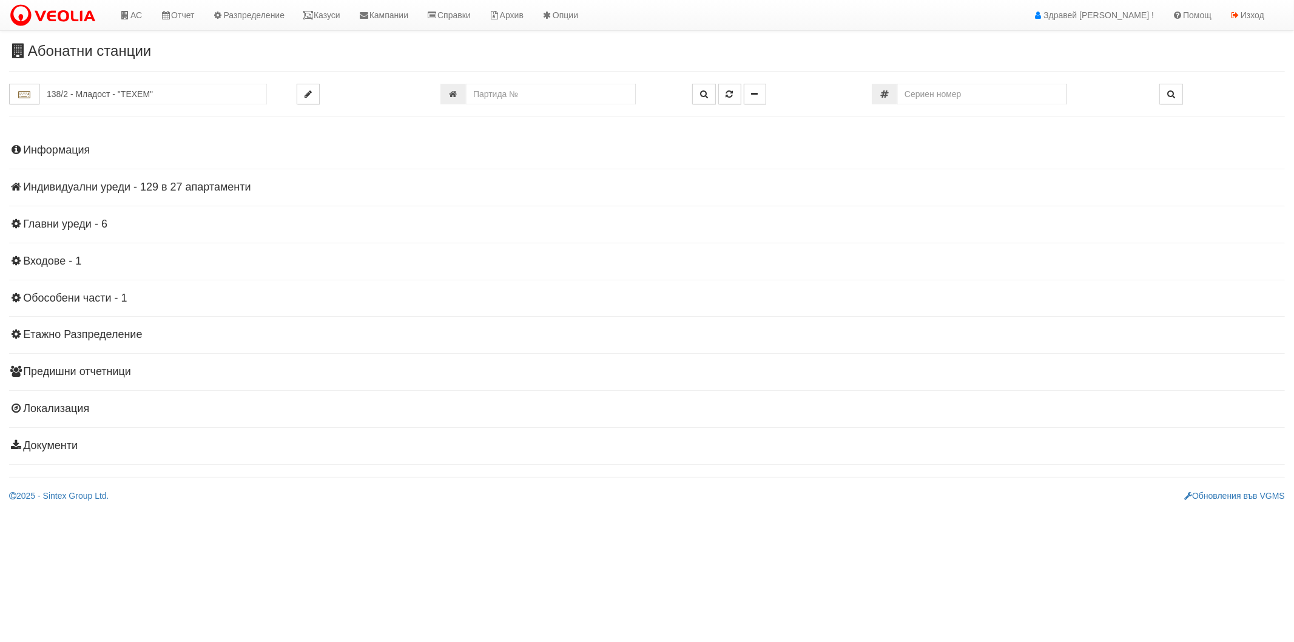
click at [52, 189] on h4 "Индивидуални уреди - 129 в 27 апартаменти" at bounding box center [647, 187] width 1276 height 12
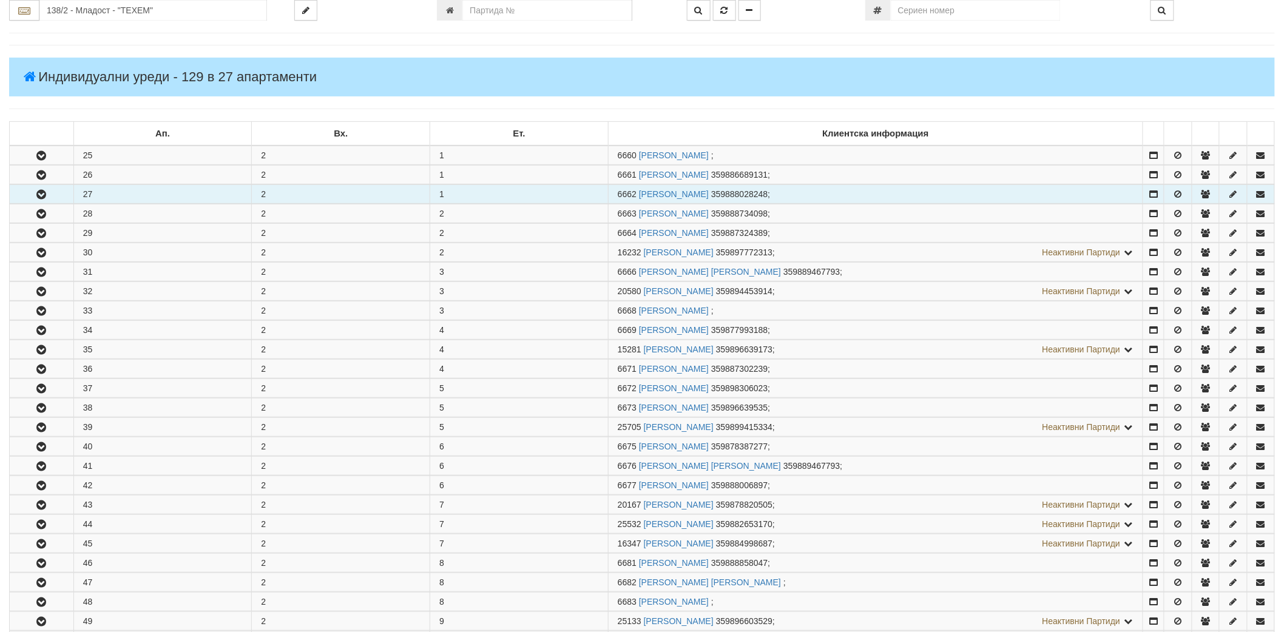
scroll to position [135, 0]
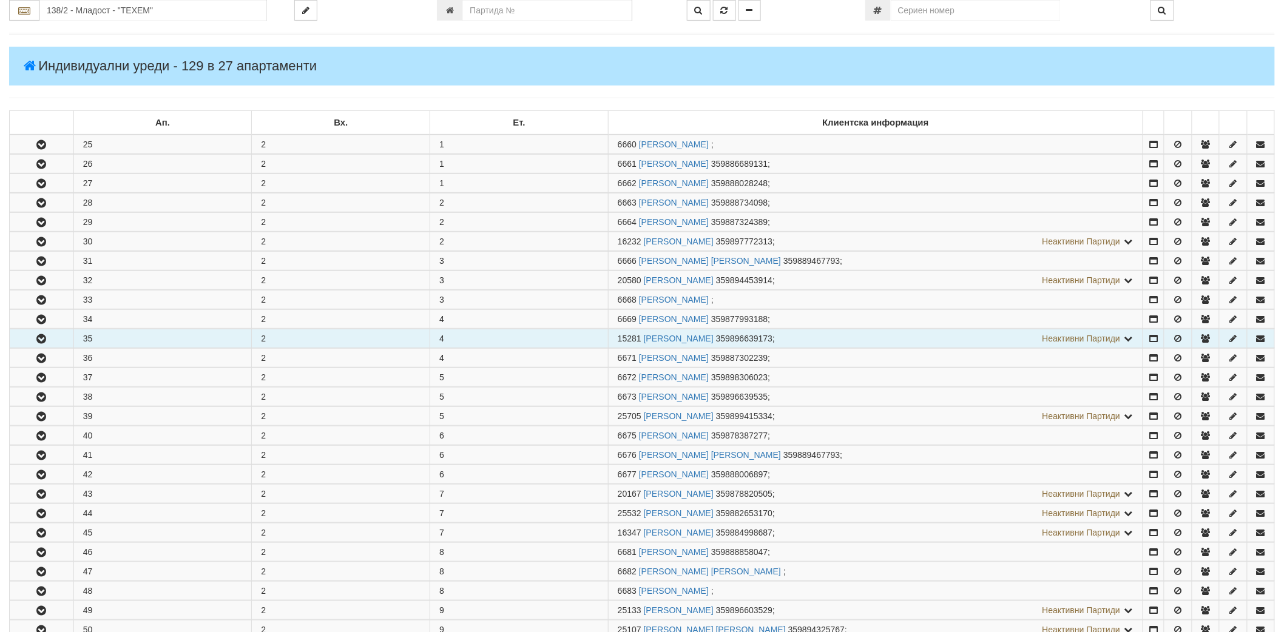
click at [47, 337] on icon "button" at bounding box center [41, 339] width 15 height 8
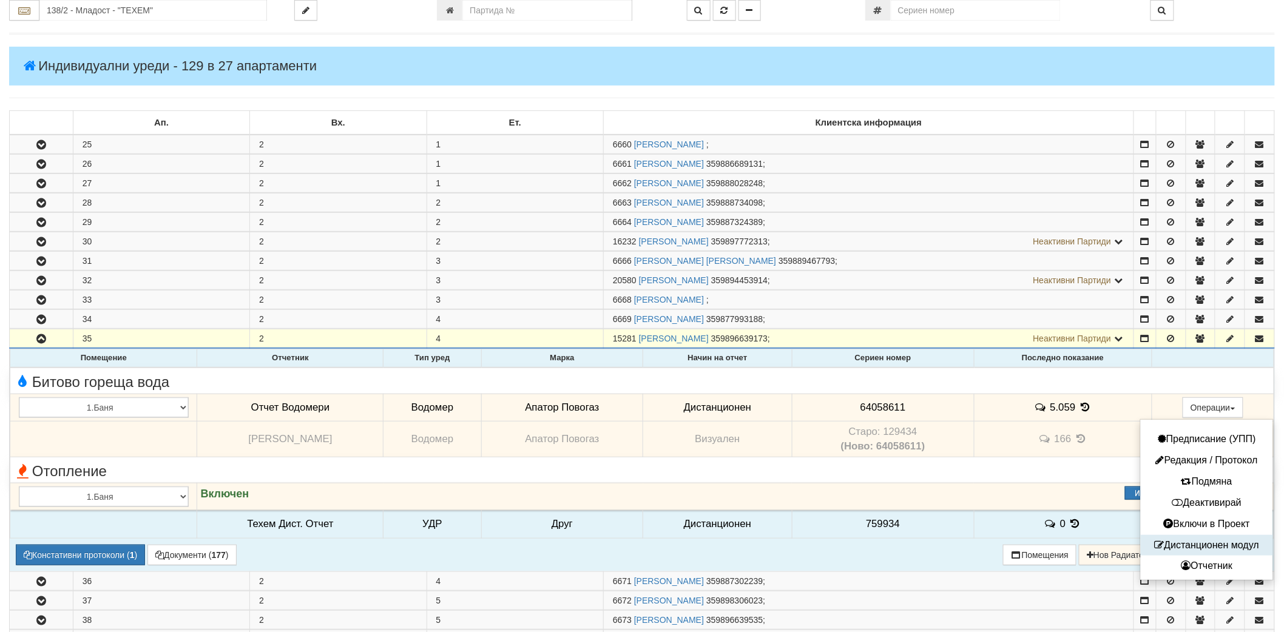
click at [1199, 540] on button "Дистанционен модул" at bounding box center [1206, 545] width 126 height 15
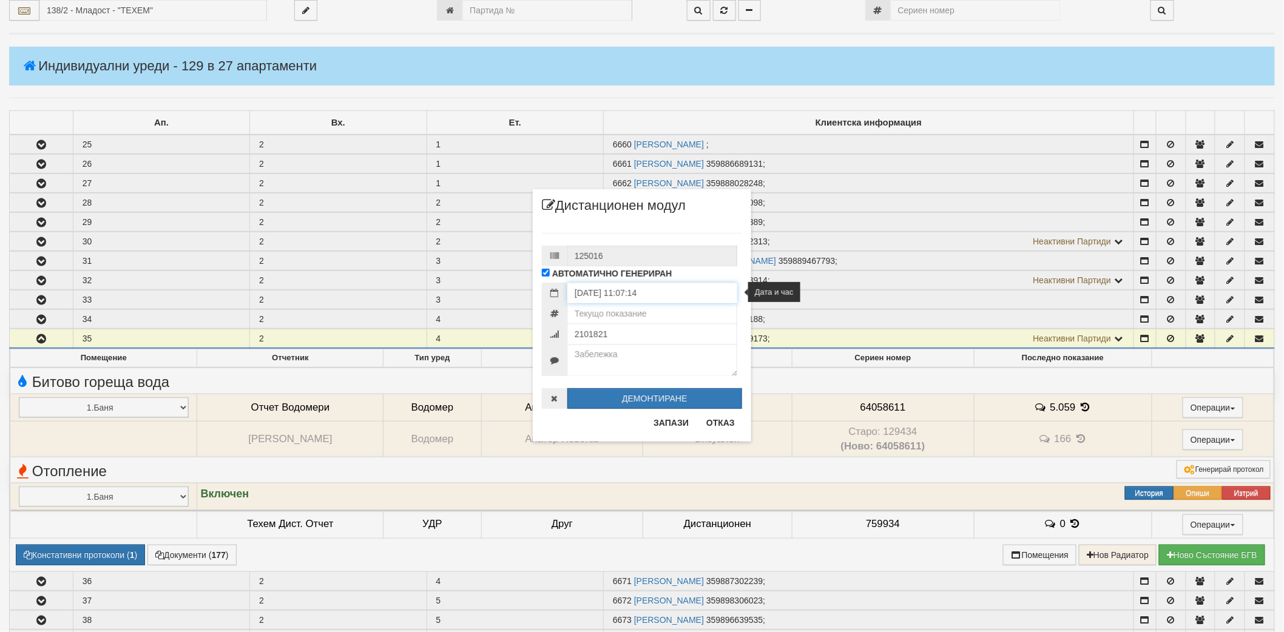
click at [628, 300] on input "14/08/2025 11:07:14" at bounding box center [652, 293] width 170 height 21
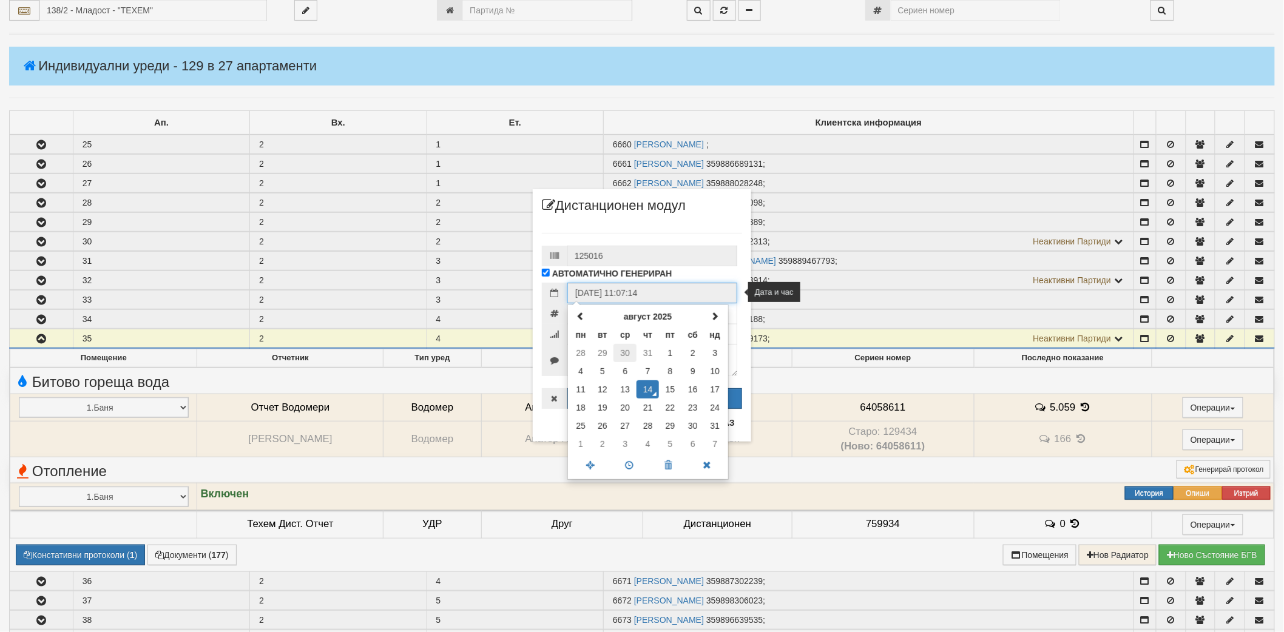
click at [627, 355] on td "30" at bounding box center [624, 353] width 23 height 18
type input "30/07/2025 11:07:14"
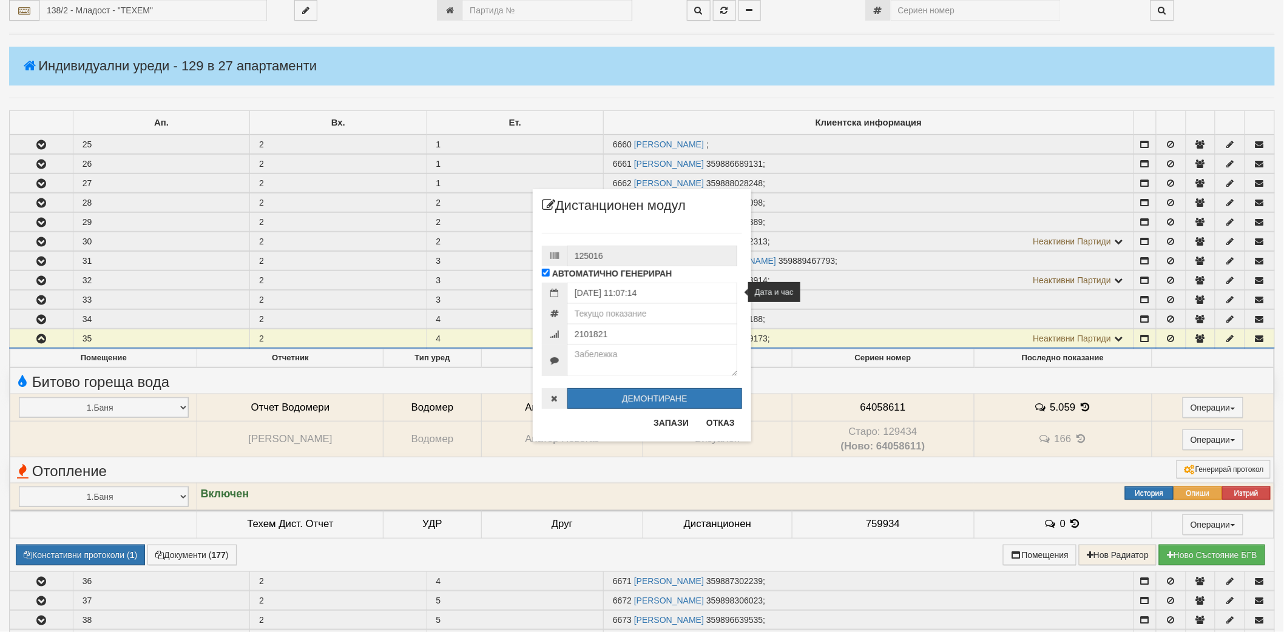
click at [631, 237] on div "125016 АВТОМАТИЧНО ГЕНЕРИРАН 30/07/2025 11:07:14" at bounding box center [642, 315] width 200 height 188
click at [632, 311] on input "number" at bounding box center [652, 313] width 170 height 21
type input "5.257"
type input "7263069"
type textarea "КПК-0423-30.07.2025"
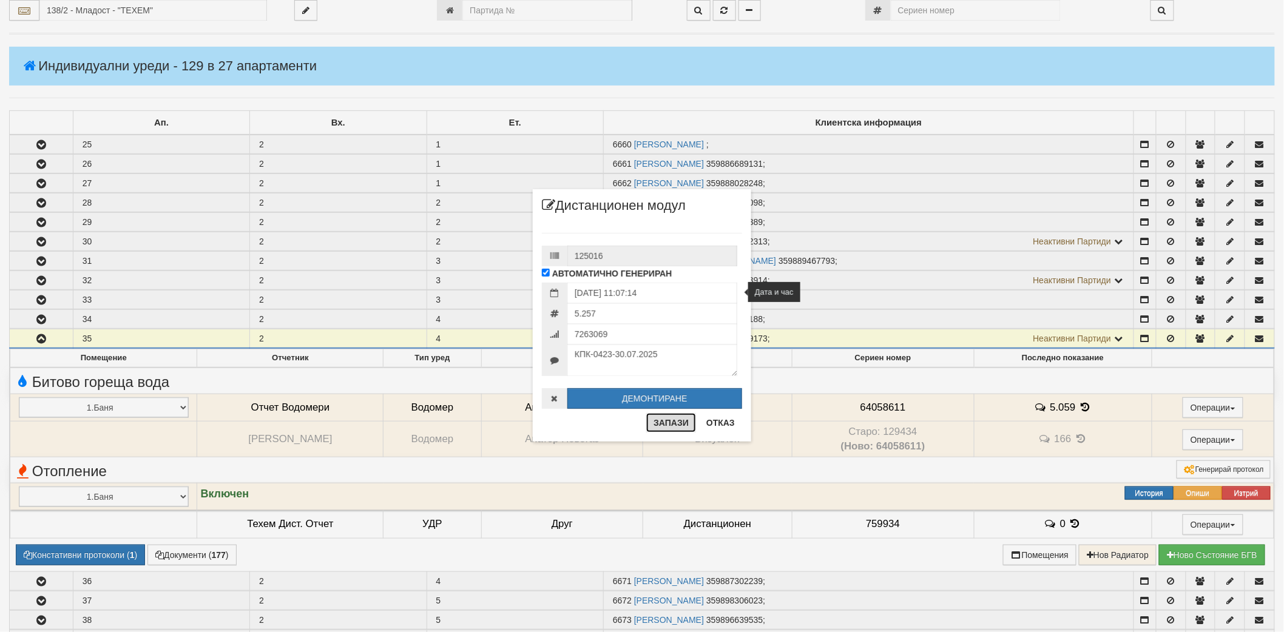
click at [675, 416] on button "Запази" at bounding box center [671, 422] width 50 height 19
